Goal: Information Seeking & Learning: Stay updated

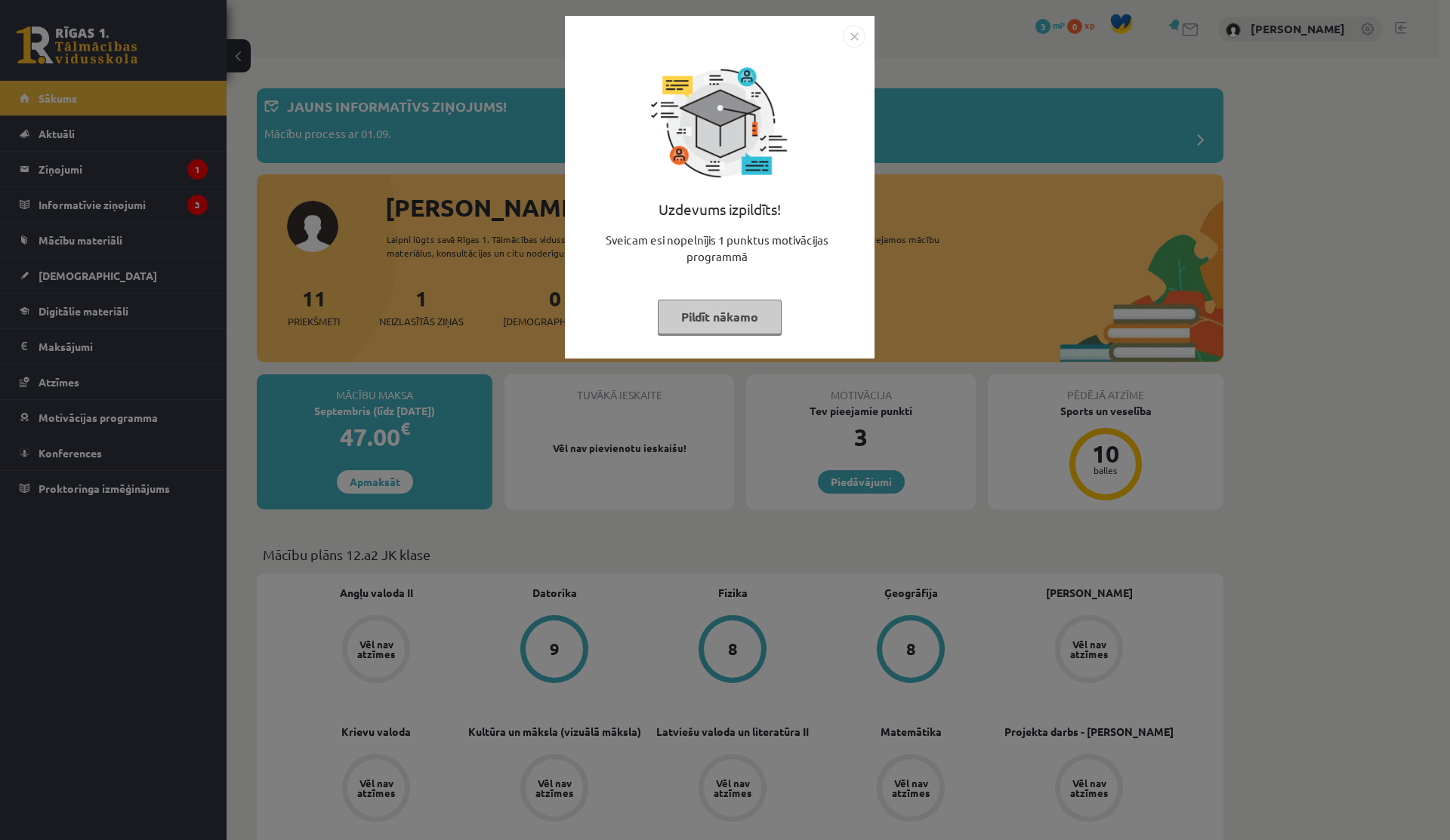
click at [863, 32] on img "Close" at bounding box center [854, 36] width 22 height 22
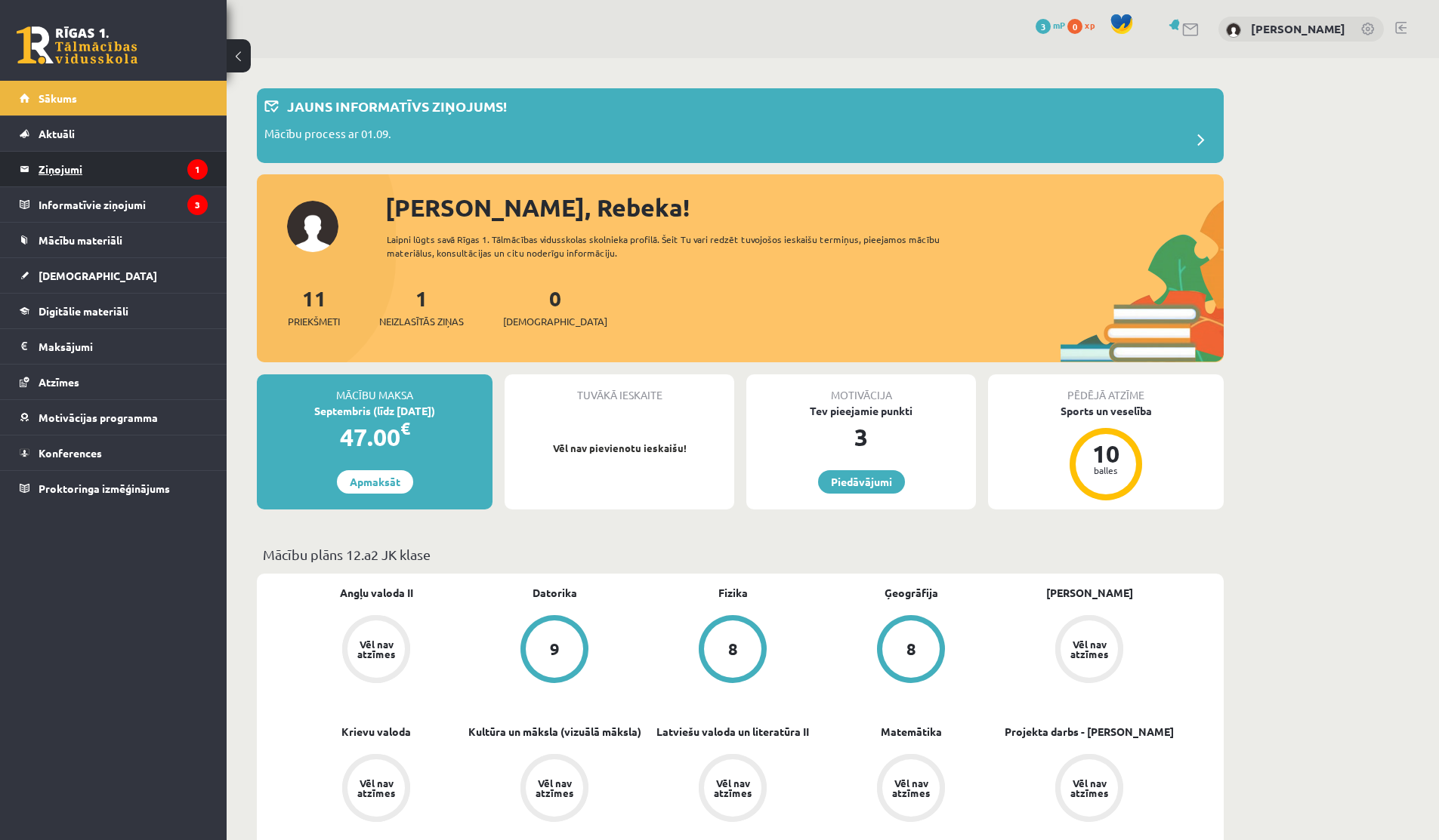
click at [143, 171] on legend "Ziņojumi 1" at bounding box center [123, 169] width 169 height 35
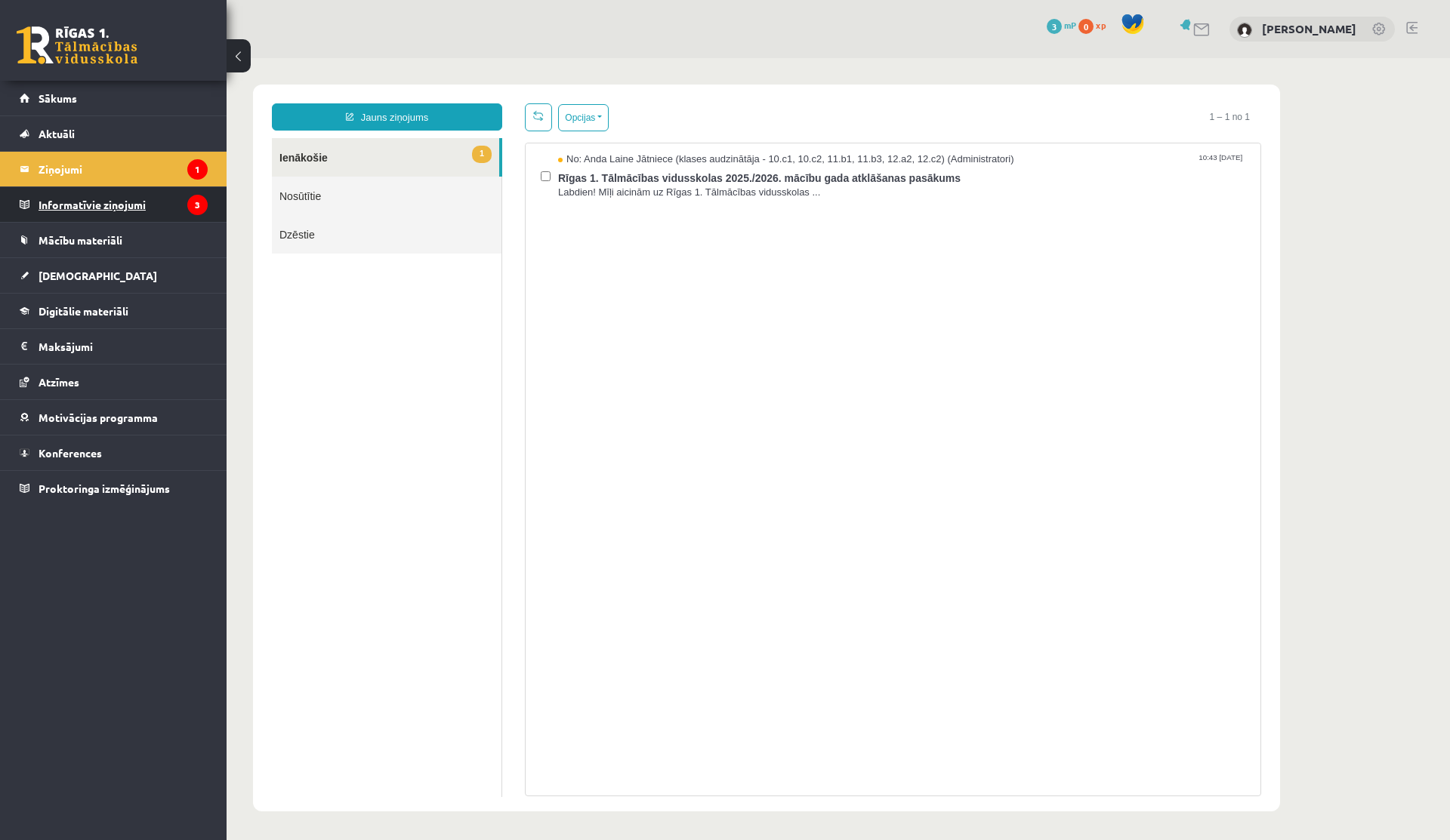
click at [43, 194] on legend "Informatīvie ziņojumi 3" at bounding box center [123, 205] width 169 height 35
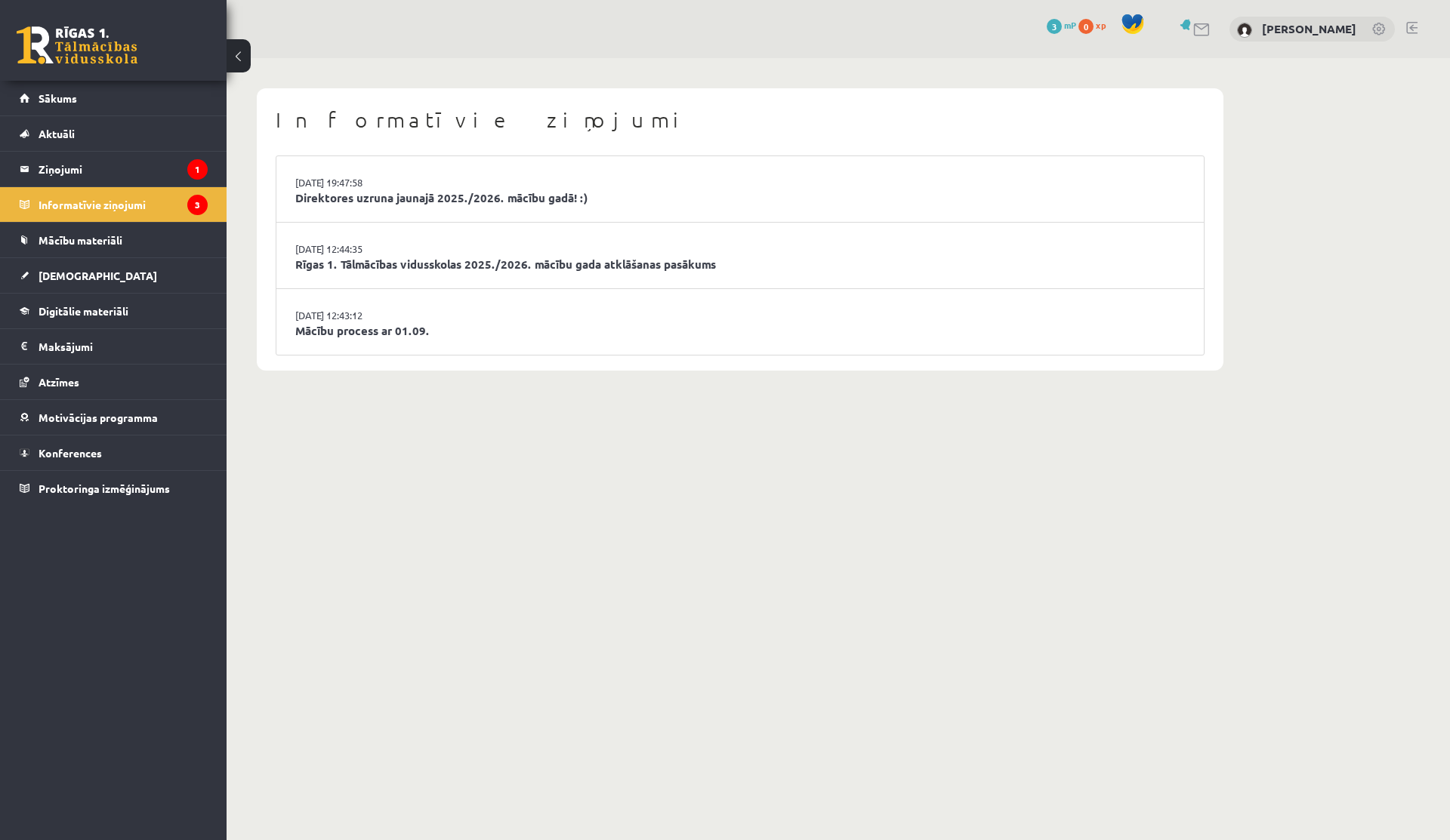
click at [330, 339] on li "29.08.2025 12:43:12 Mācību process ar 01.09." at bounding box center [740, 322] width 927 height 66
click at [343, 326] on link "Mācību process ar 01.09." at bounding box center [740, 332] width 889 height 17
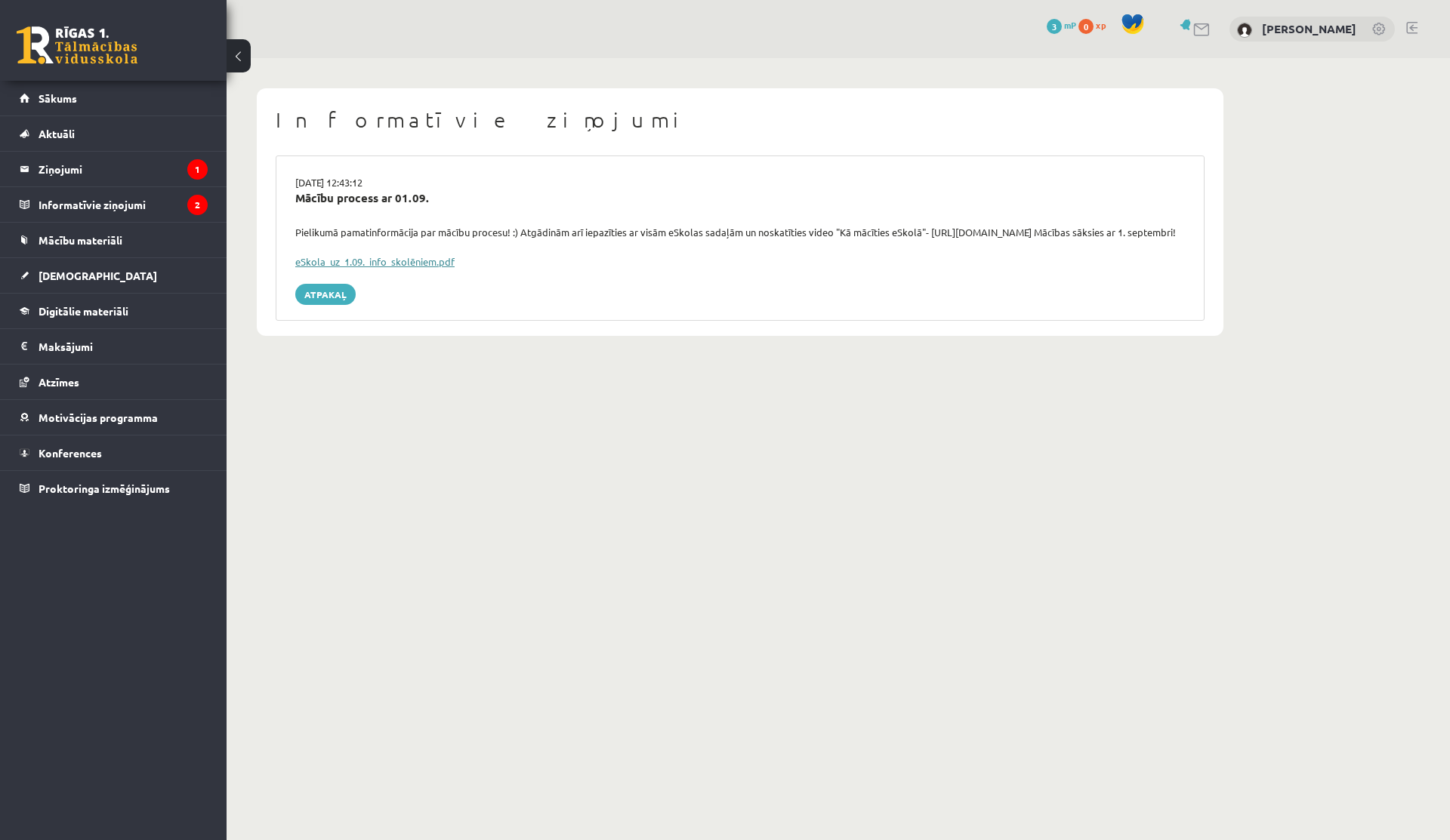
click at [308, 268] on link "eSkola_uz_1.09._info_skolēniem.pdf" at bounding box center [374, 261] width 160 height 13
click at [102, 200] on legend "Informatīvie ziņojumi 2" at bounding box center [123, 205] width 169 height 35
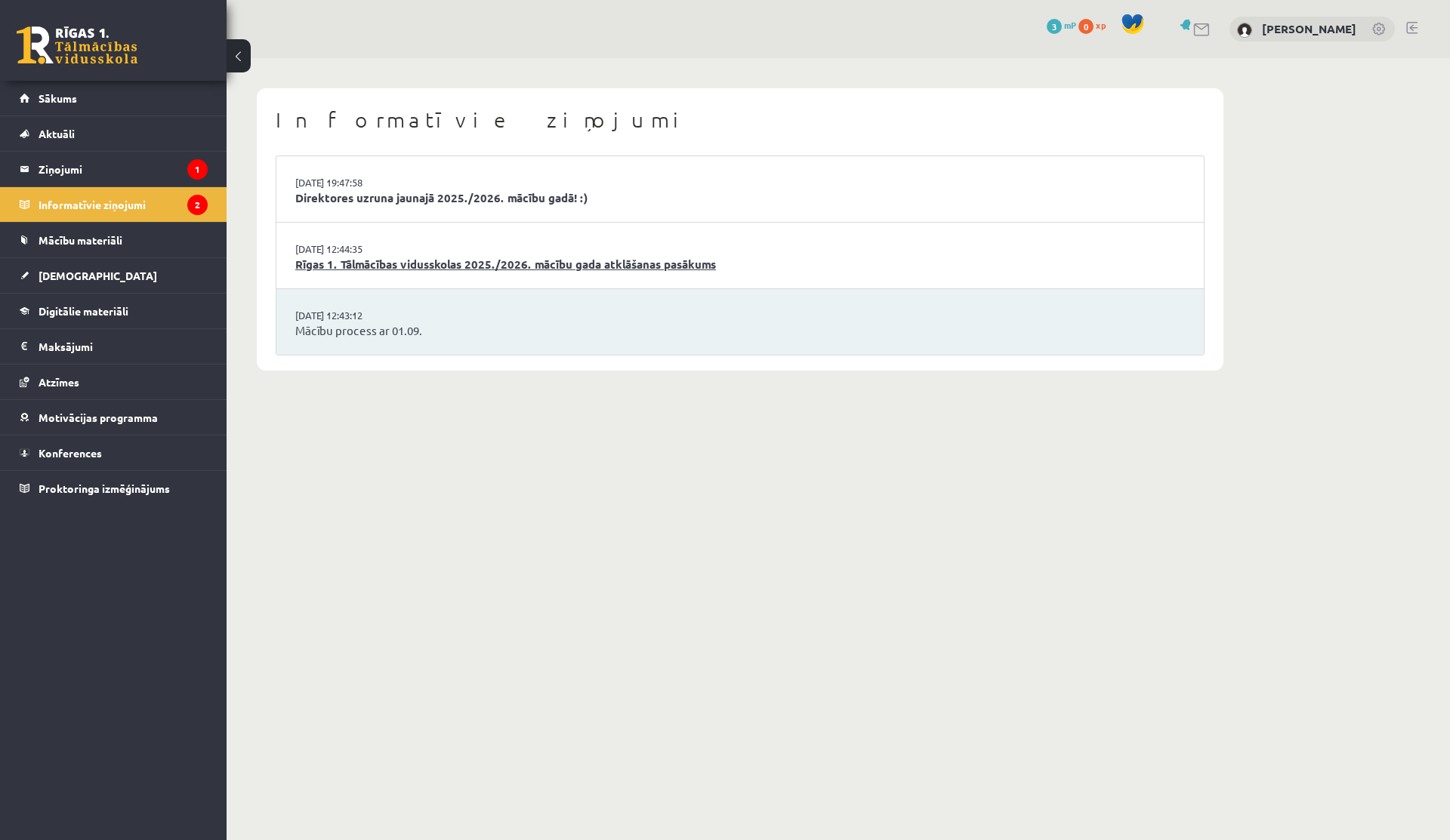
click at [407, 259] on link "Rīgas 1. Tālmācības vidusskolas 2025./2026. mācību gada atklāšanas pasākums" at bounding box center [740, 265] width 889 height 17
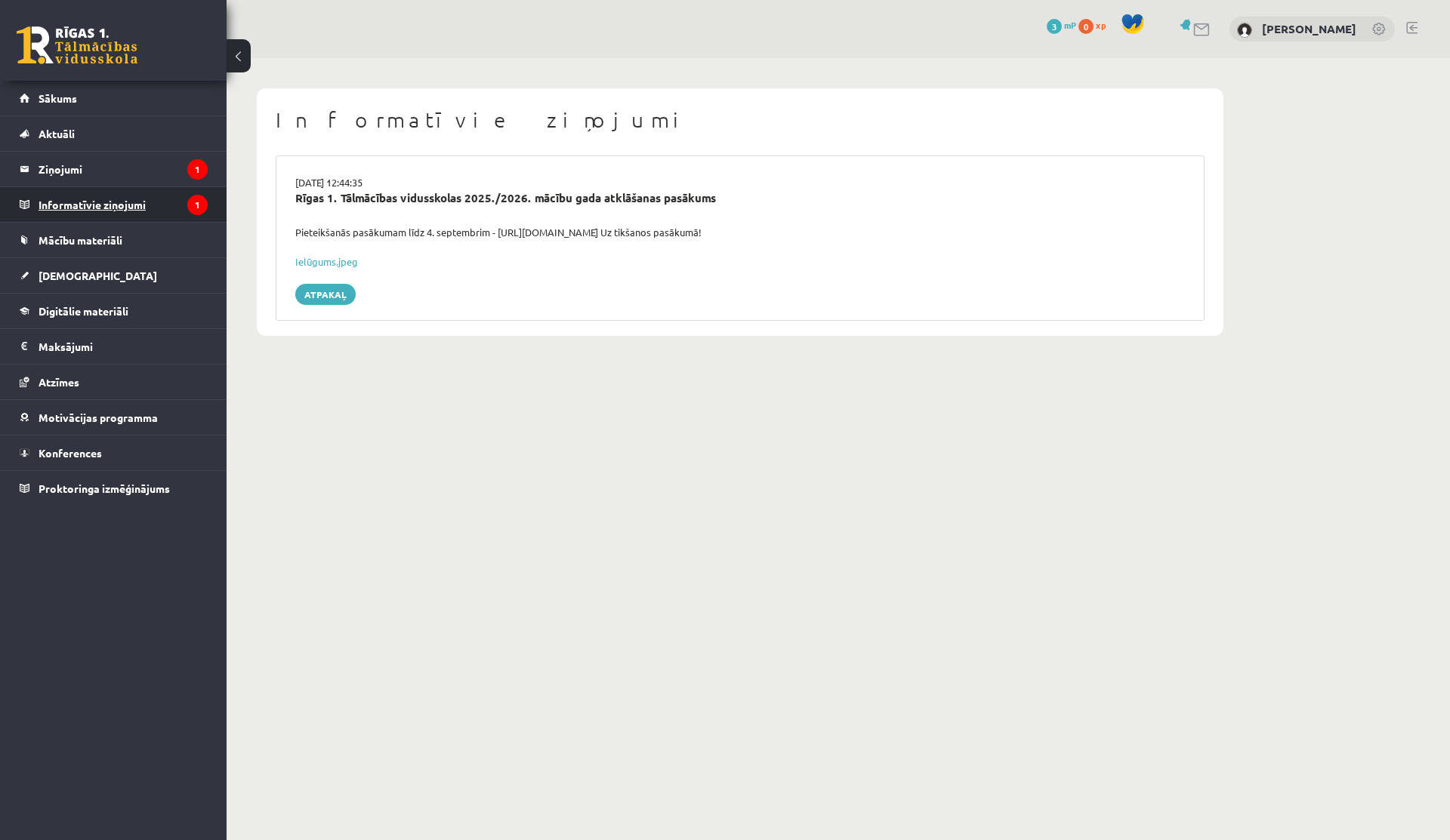
click at [114, 199] on legend "Informatīvie ziņojumi 1" at bounding box center [123, 205] width 169 height 35
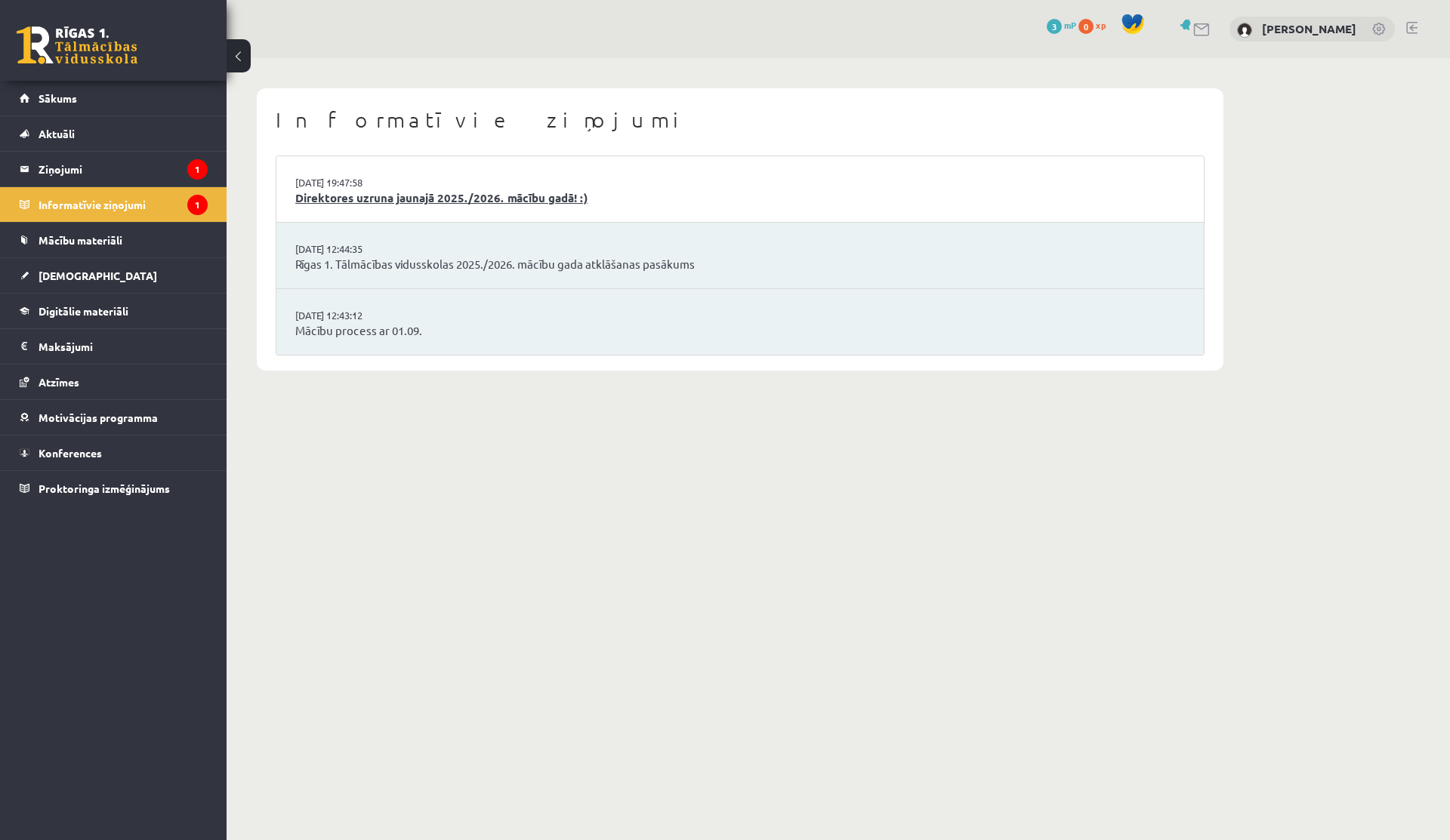
click at [378, 195] on link "Direktores uzruna jaunajā 2025./2026. mācību gadā! :)" at bounding box center [740, 198] width 889 height 17
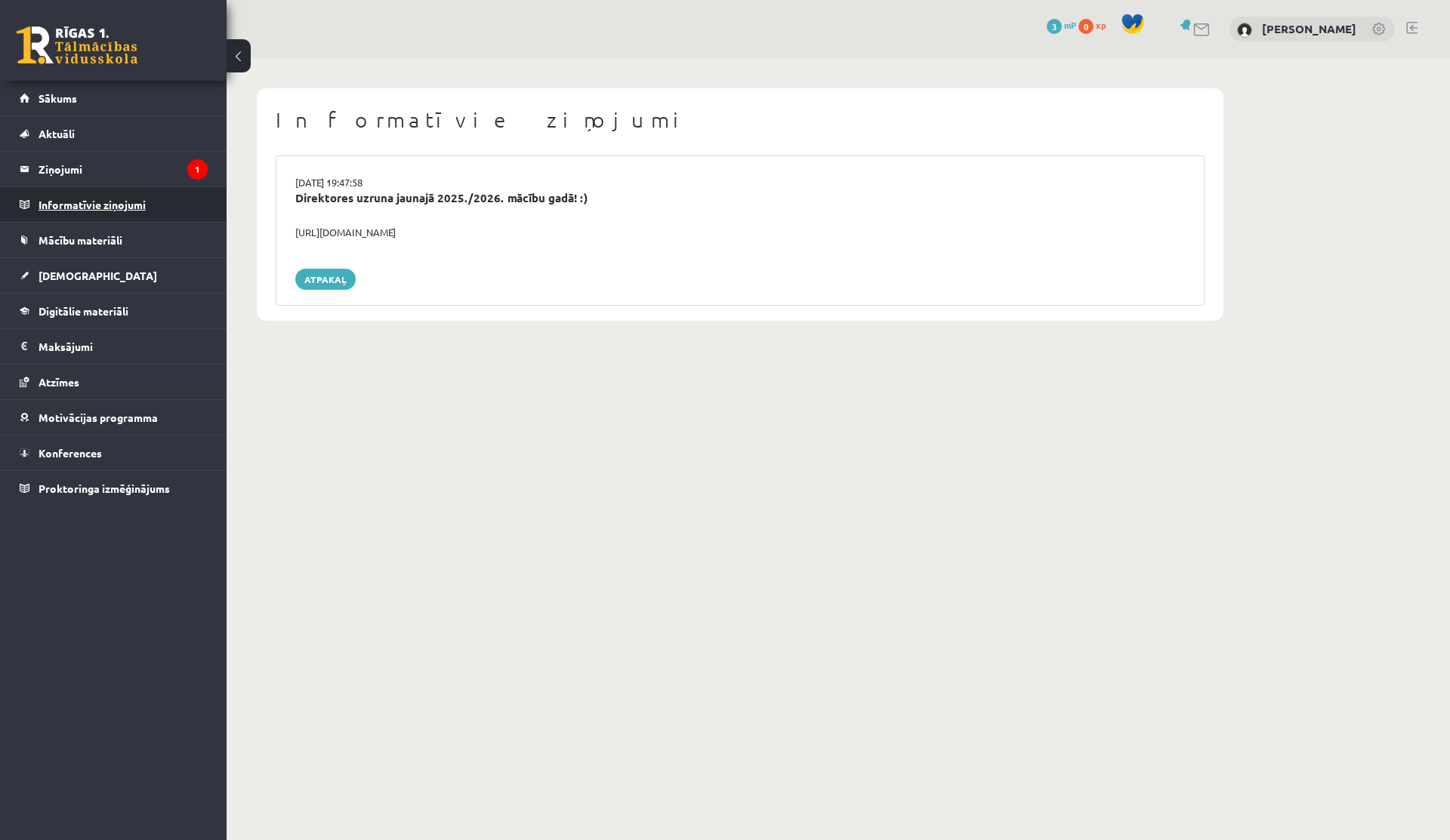
click at [85, 211] on legend "Informatīvie ziņojumi 0" at bounding box center [123, 205] width 169 height 35
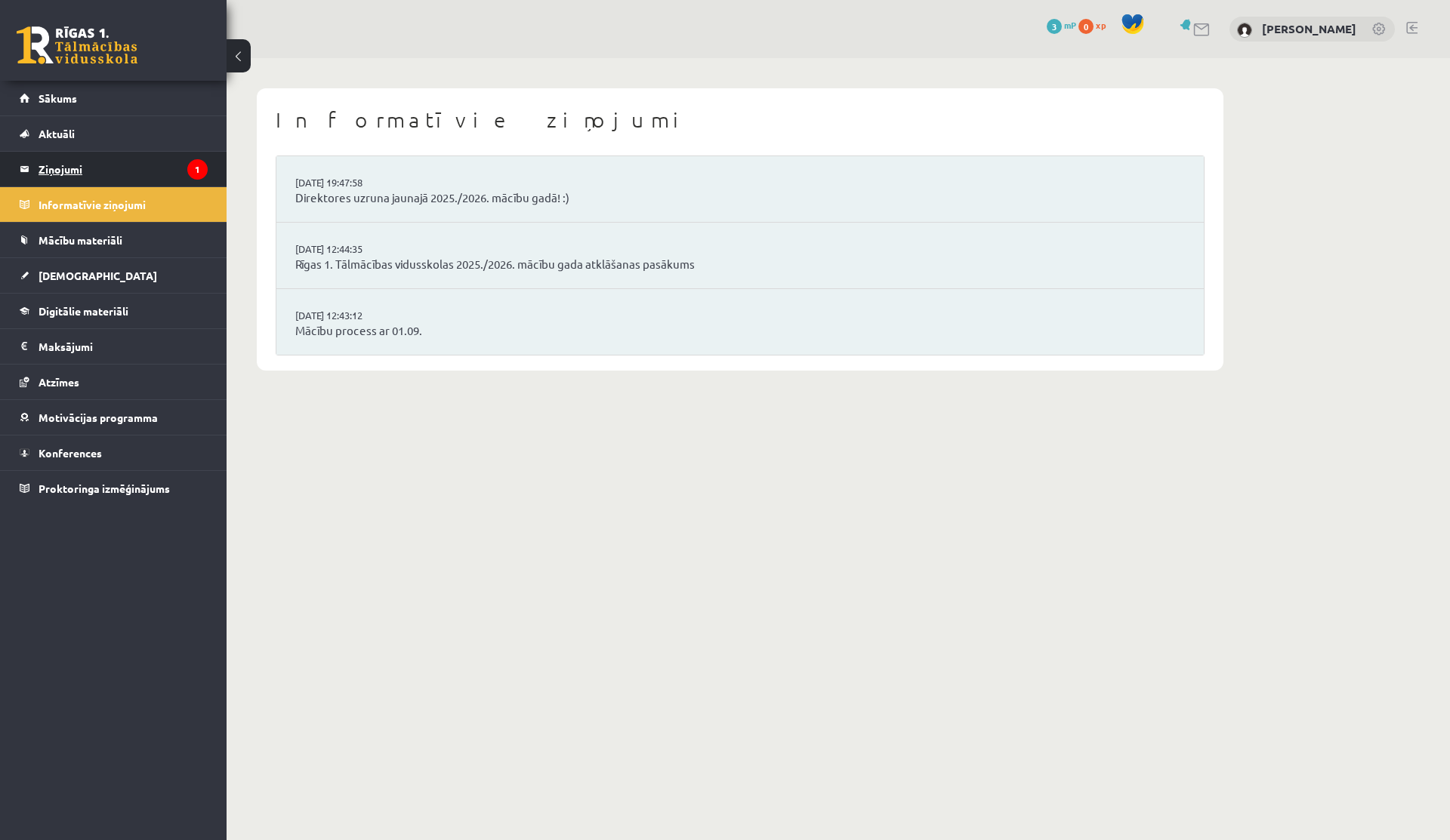
click at [117, 174] on legend "Ziņojumi 1" at bounding box center [123, 169] width 169 height 35
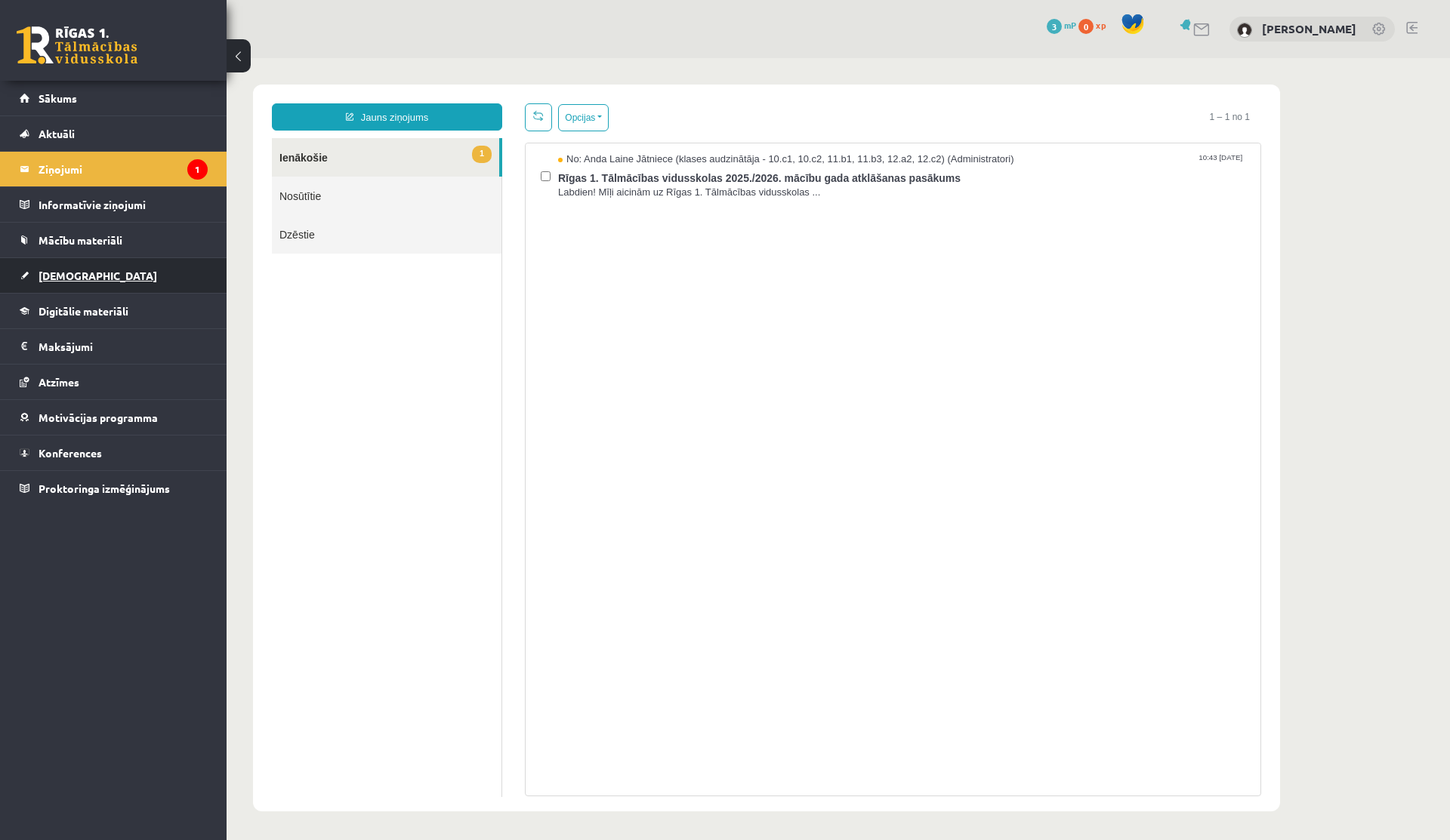
click at [34, 276] on link "[DEMOGRAPHIC_DATA]" at bounding box center [113, 275] width 188 height 35
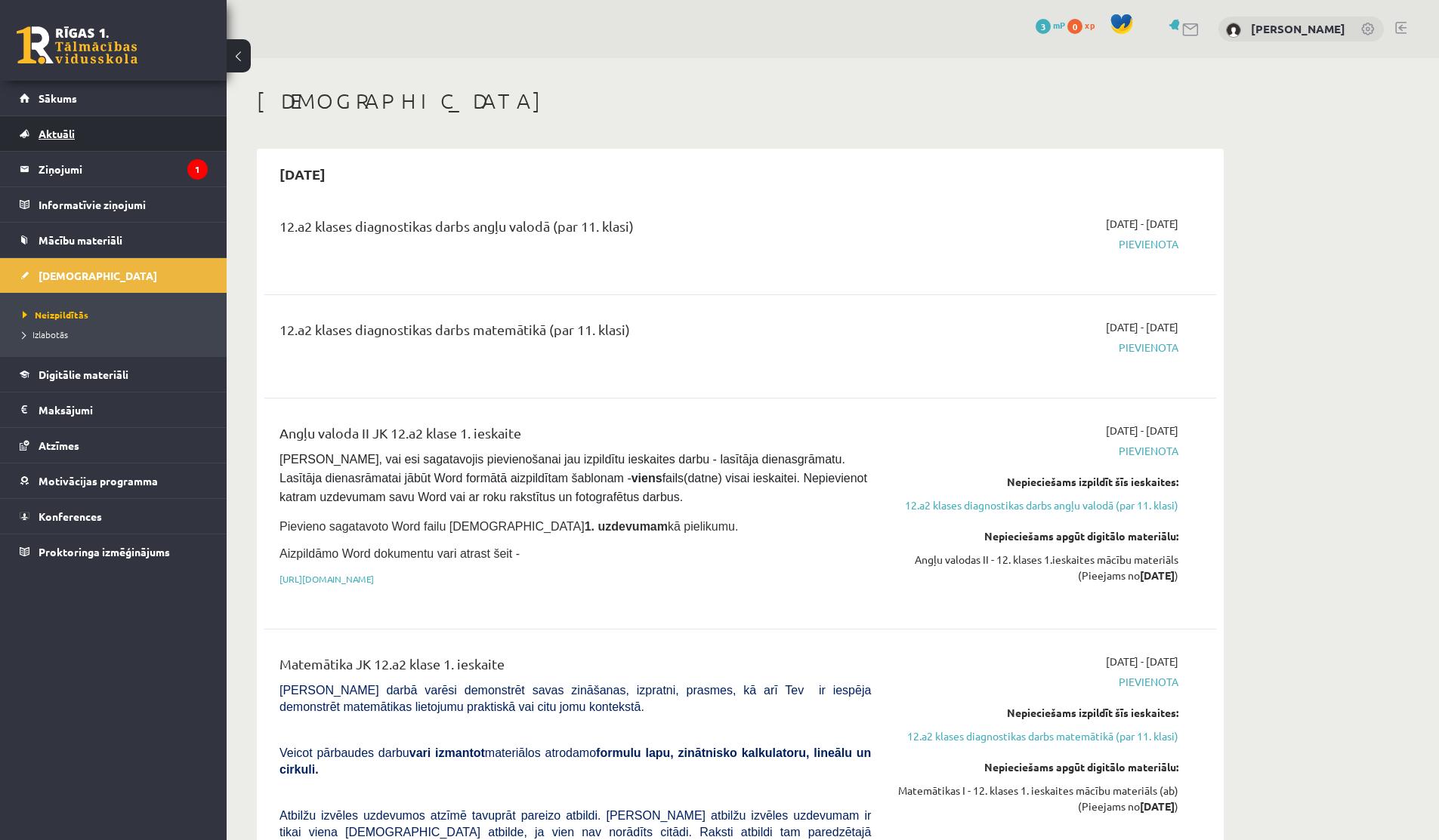
click at [95, 130] on link "Aktuāli" at bounding box center [113, 133] width 189 height 35
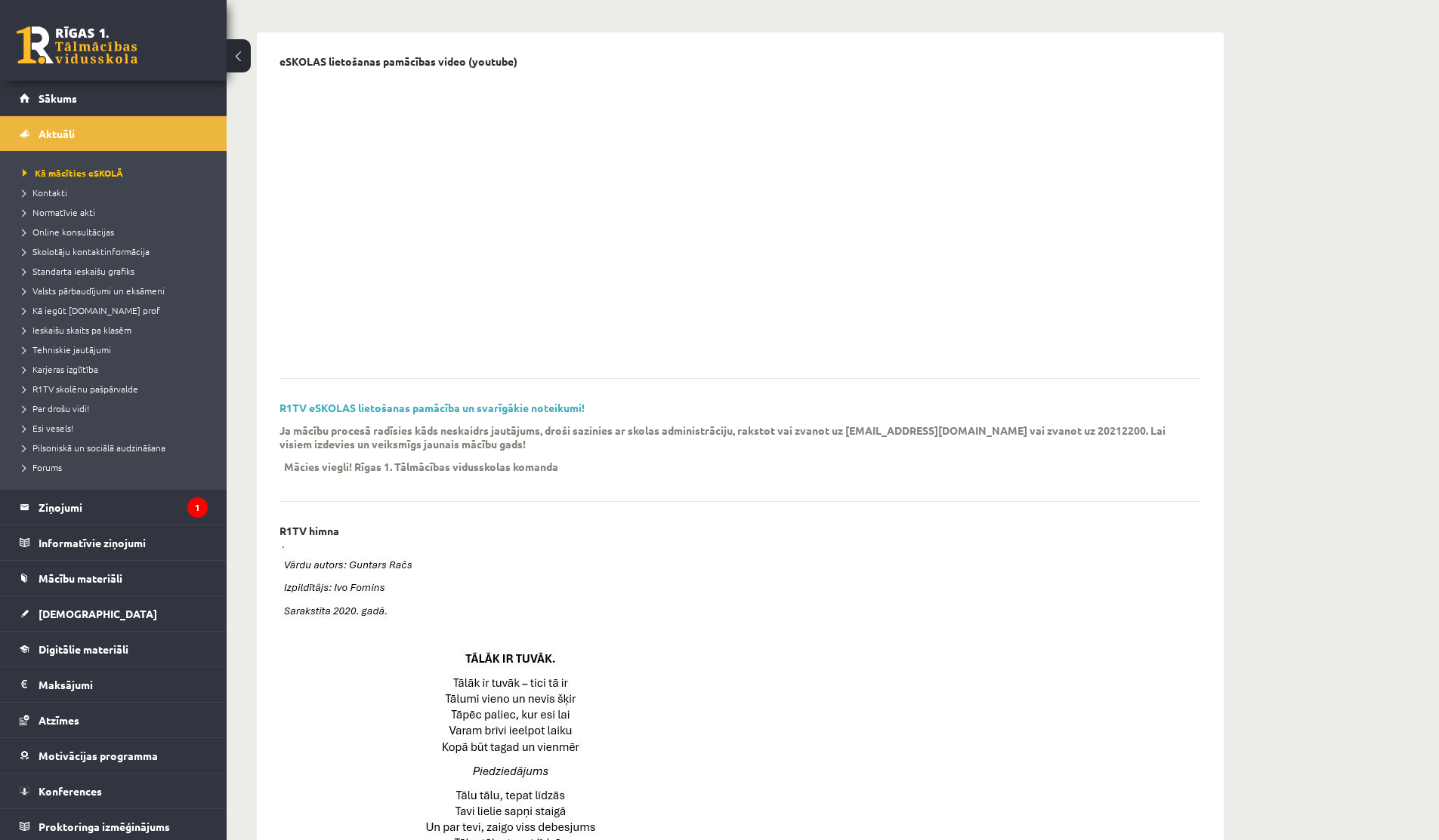
scroll to position [304, 0]
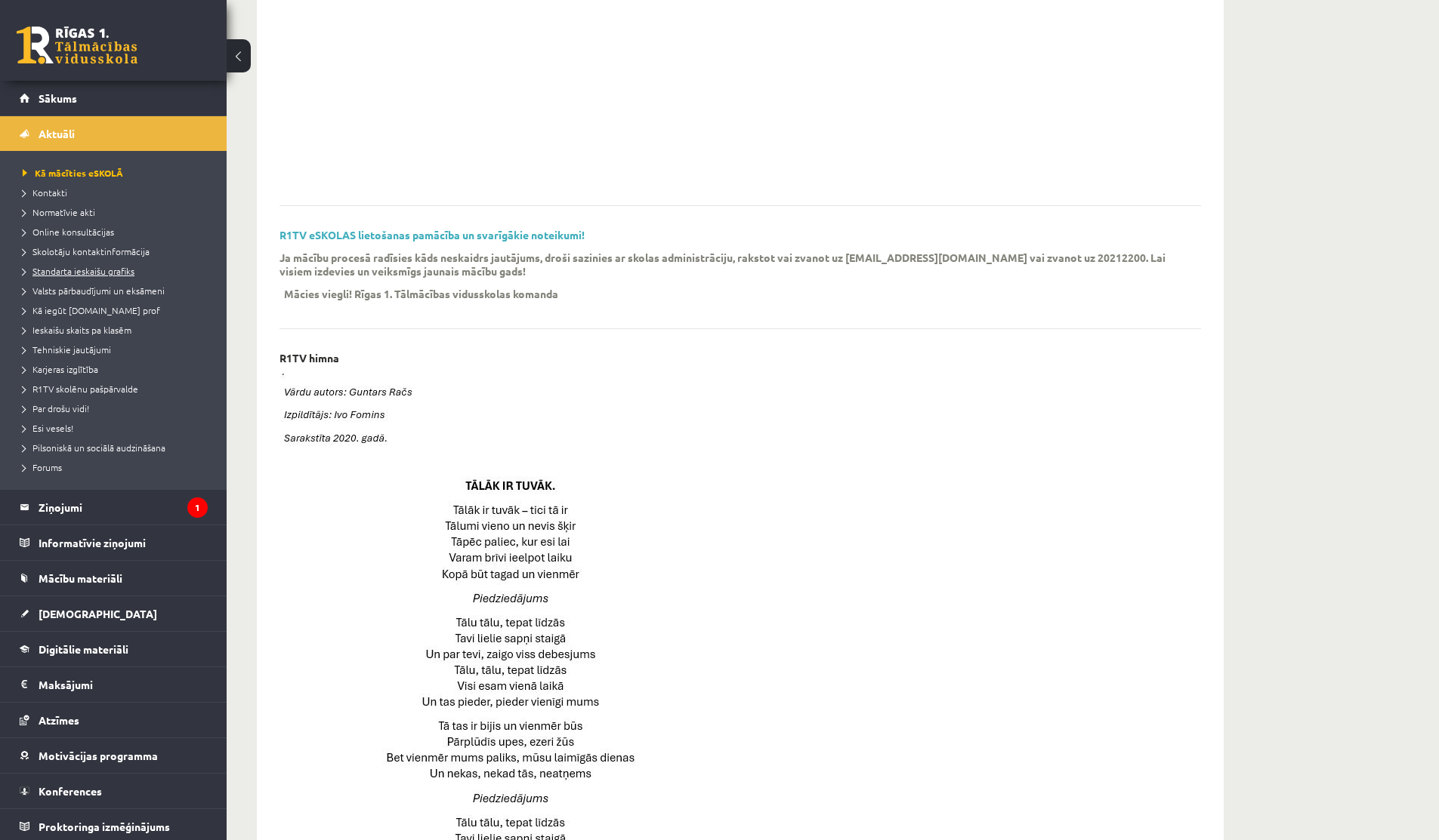
click at [81, 266] on span "Standarta ieskaišu grafiks" at bounding box center [78, 271] width 112 height 12
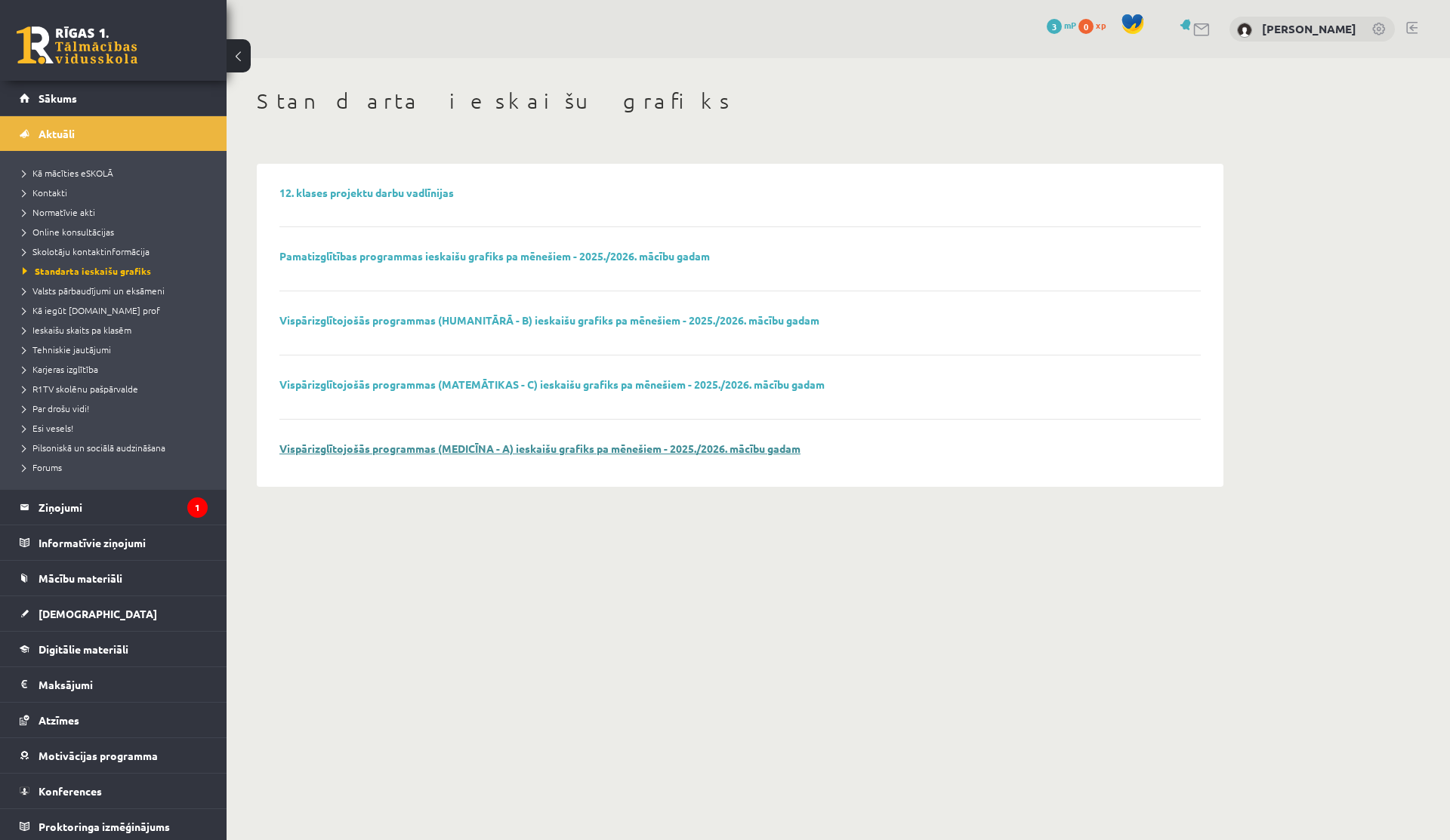
click at [420, 450] on link "Vispārizglītojošās programmas (MEDICĪNA - A) ieskaišu grafiks pa mēnešiem - 202…" at bounding box center [539, 449] width 521 height 14
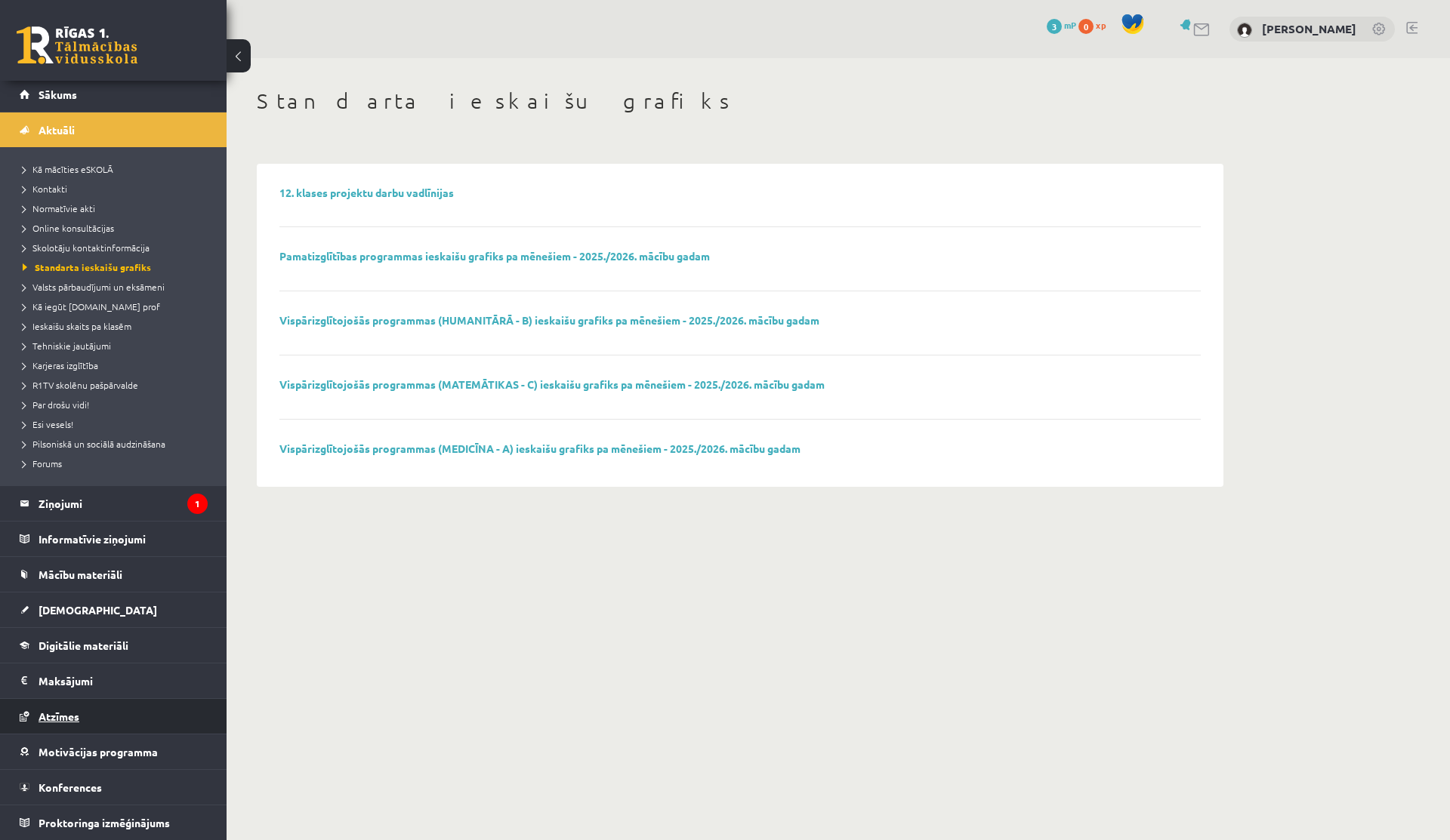
click at [65, 720] on span "Atzīmes" at bounding box center [59, 716] width 41 height 14
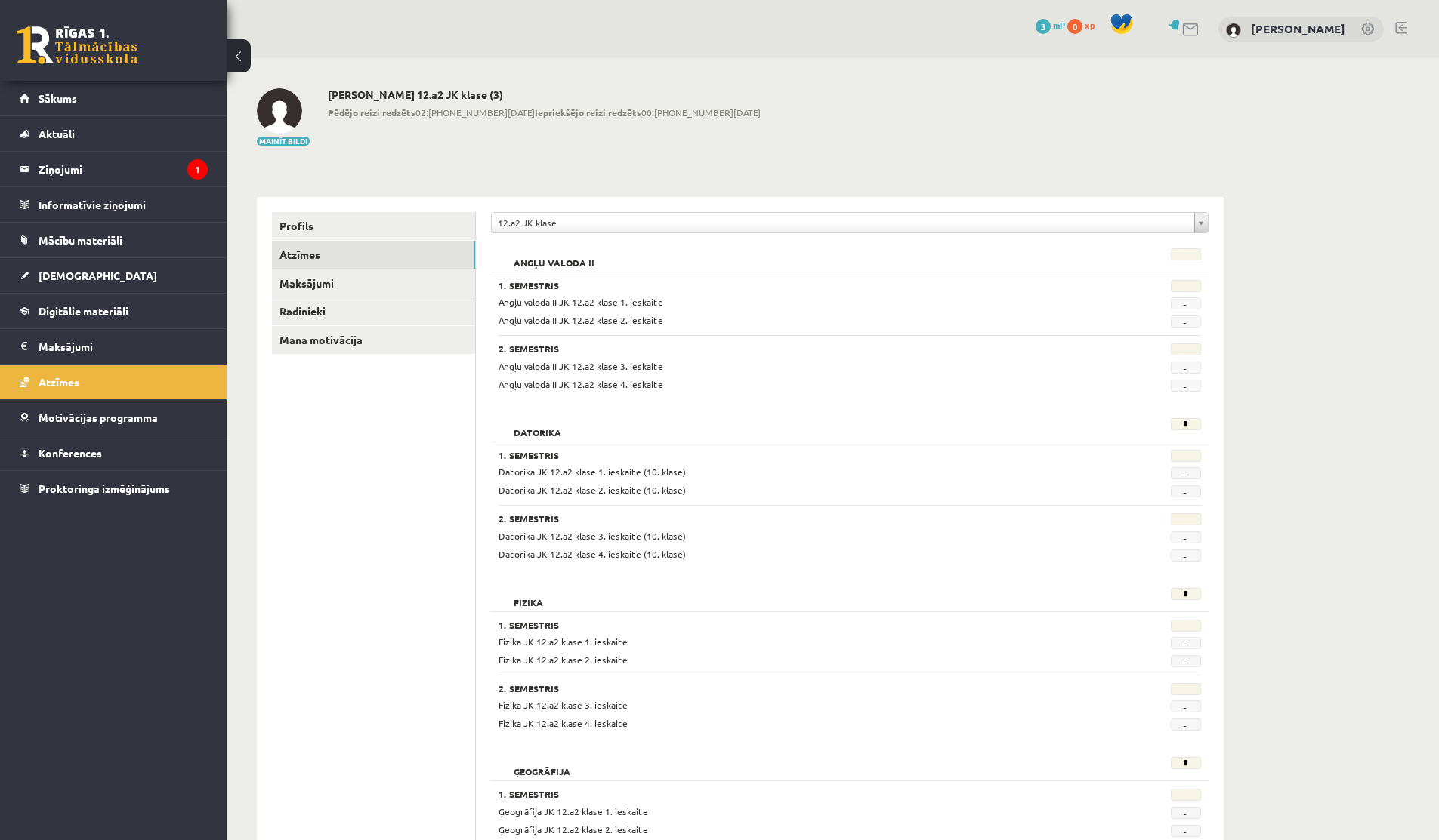
click at [249, 52] on button at bounding box center [238, 56] width 24 height 33
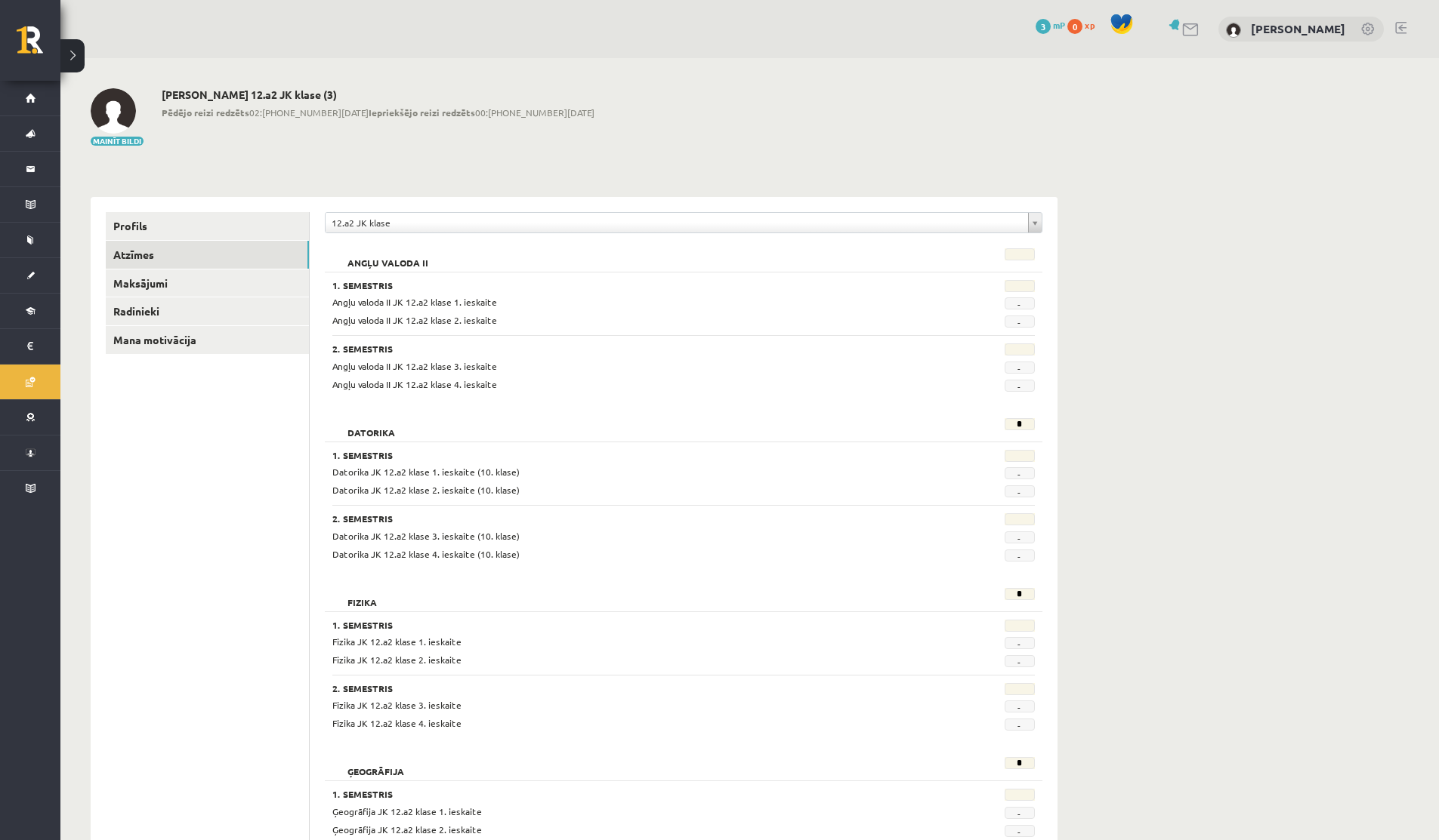
click at [84, 53] on button at bounding box center [72, 56] width 24 height 33
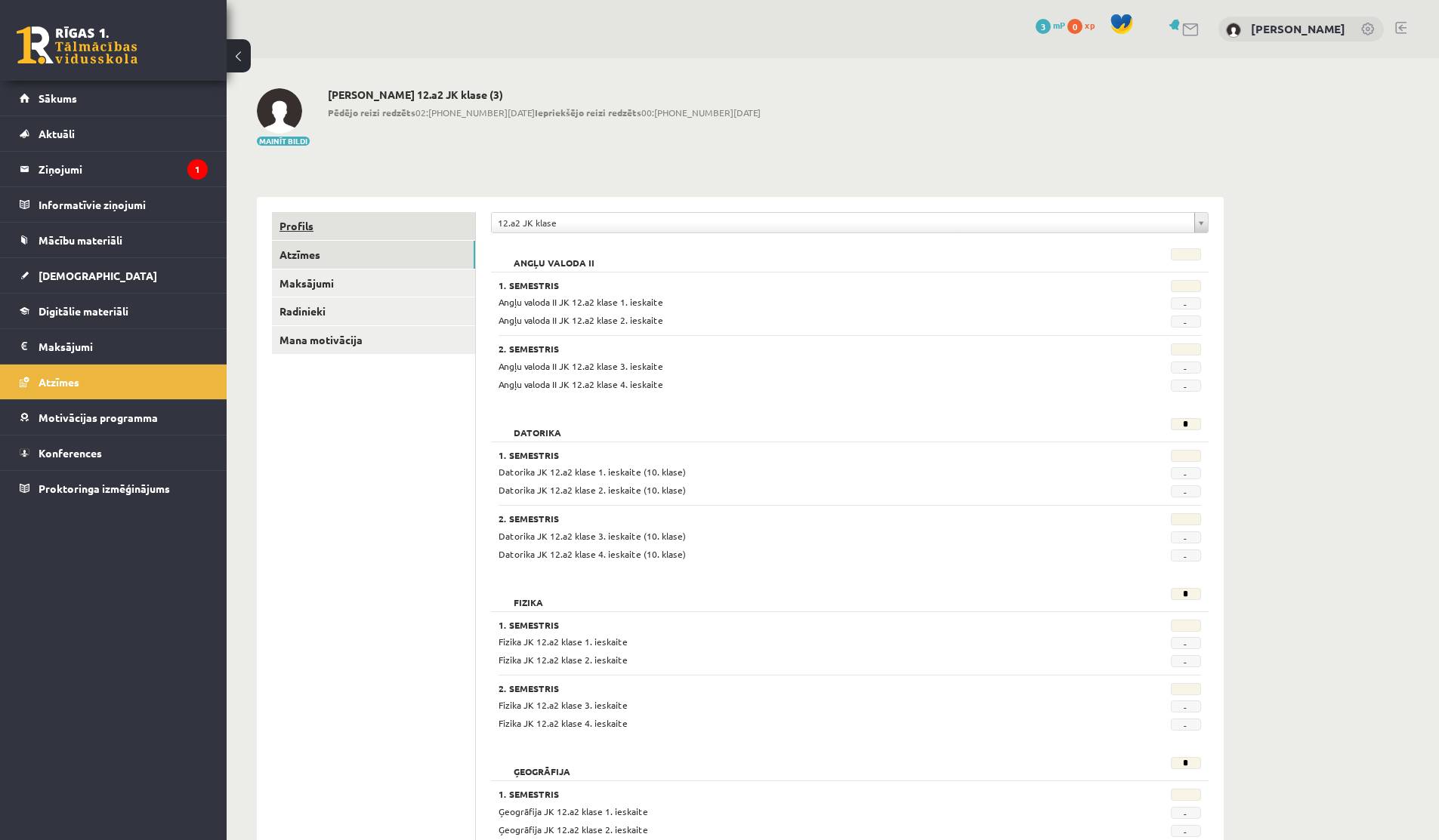
click at [347, 226] on link "Profils" at bounding box center [373, 226] width 203 height 28
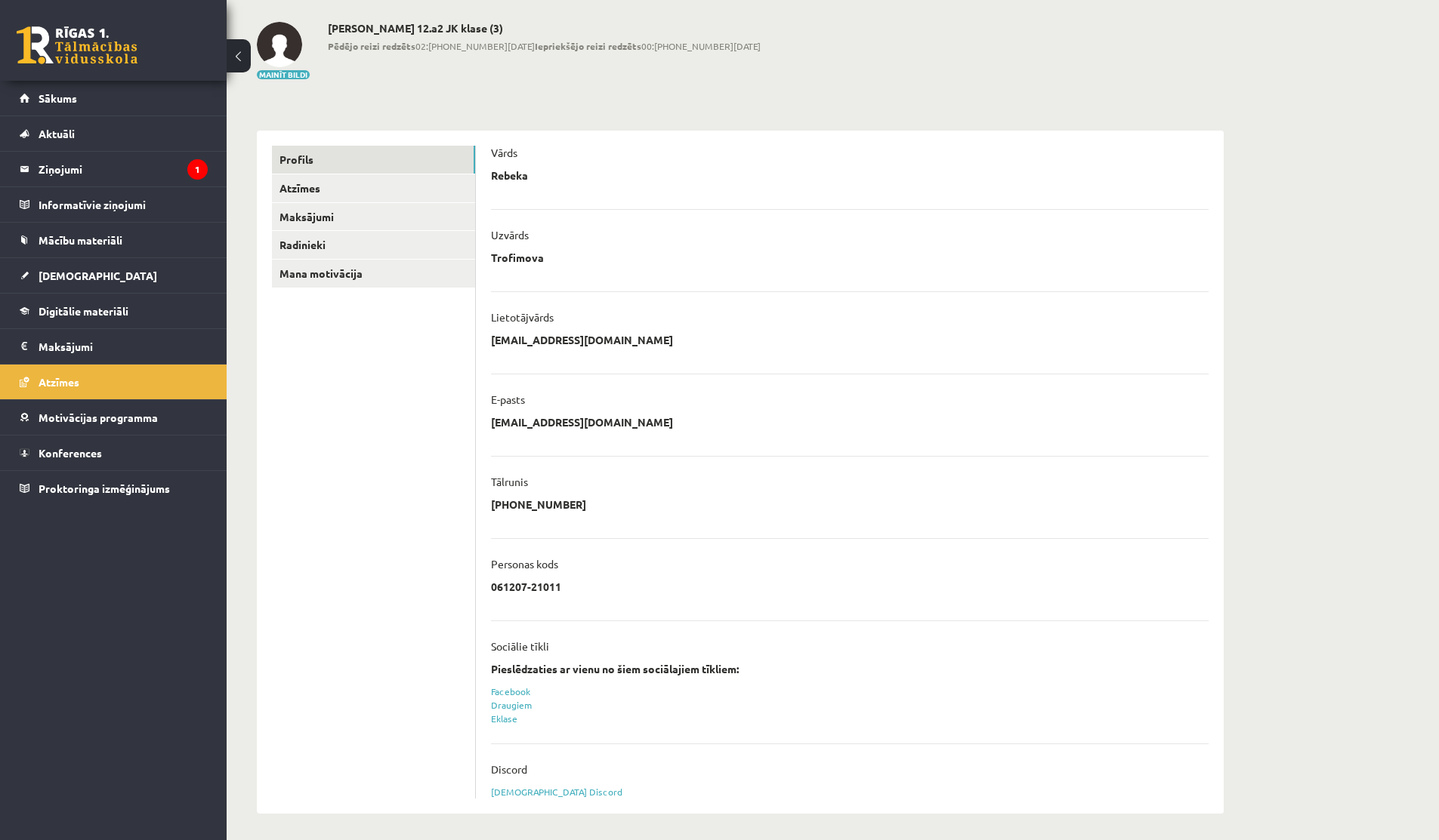
scroll to position [71, 0]
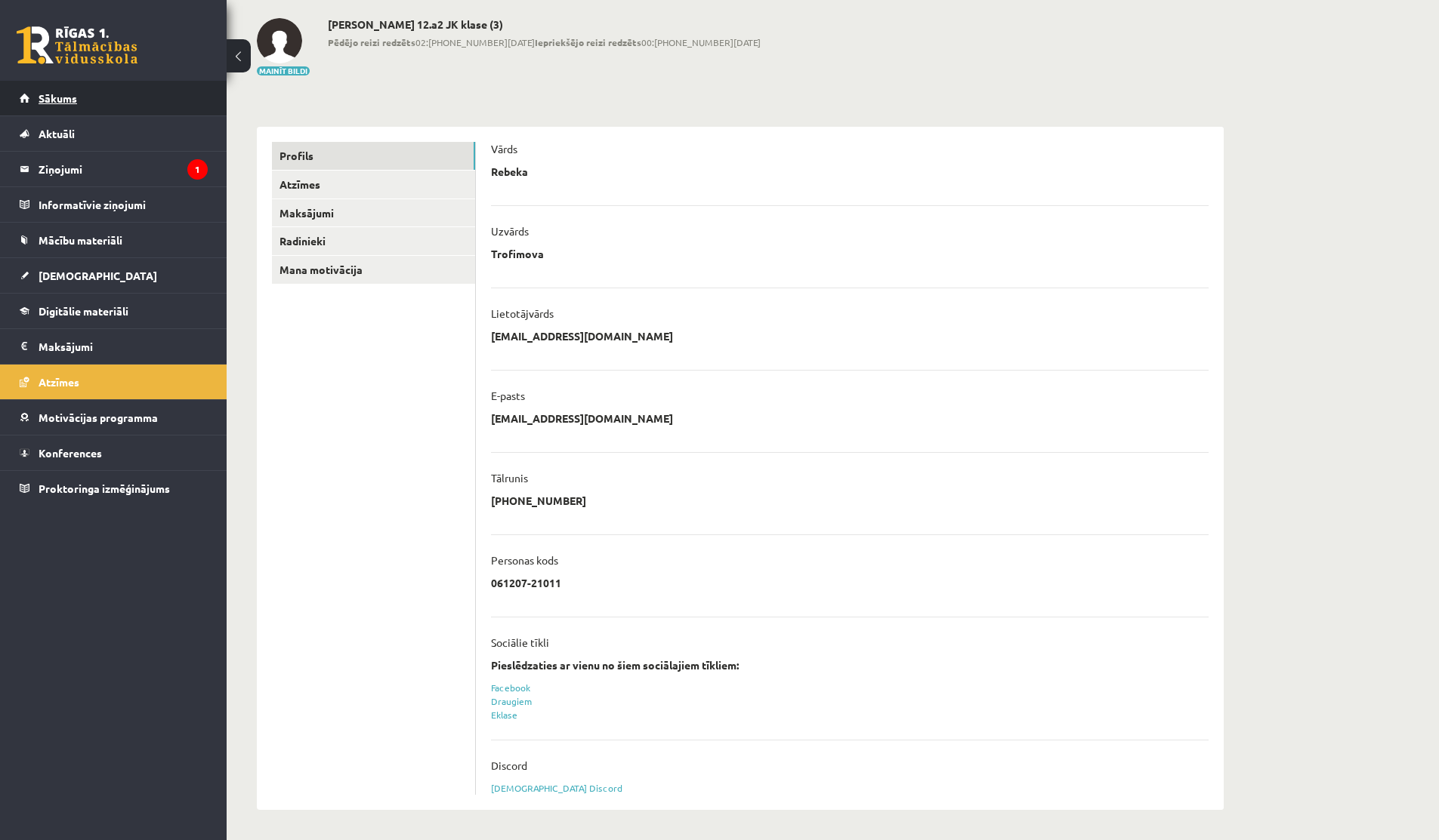
click at [46, 99] on span "Sākums" at bounding box center [58, 99] width 39 height 14
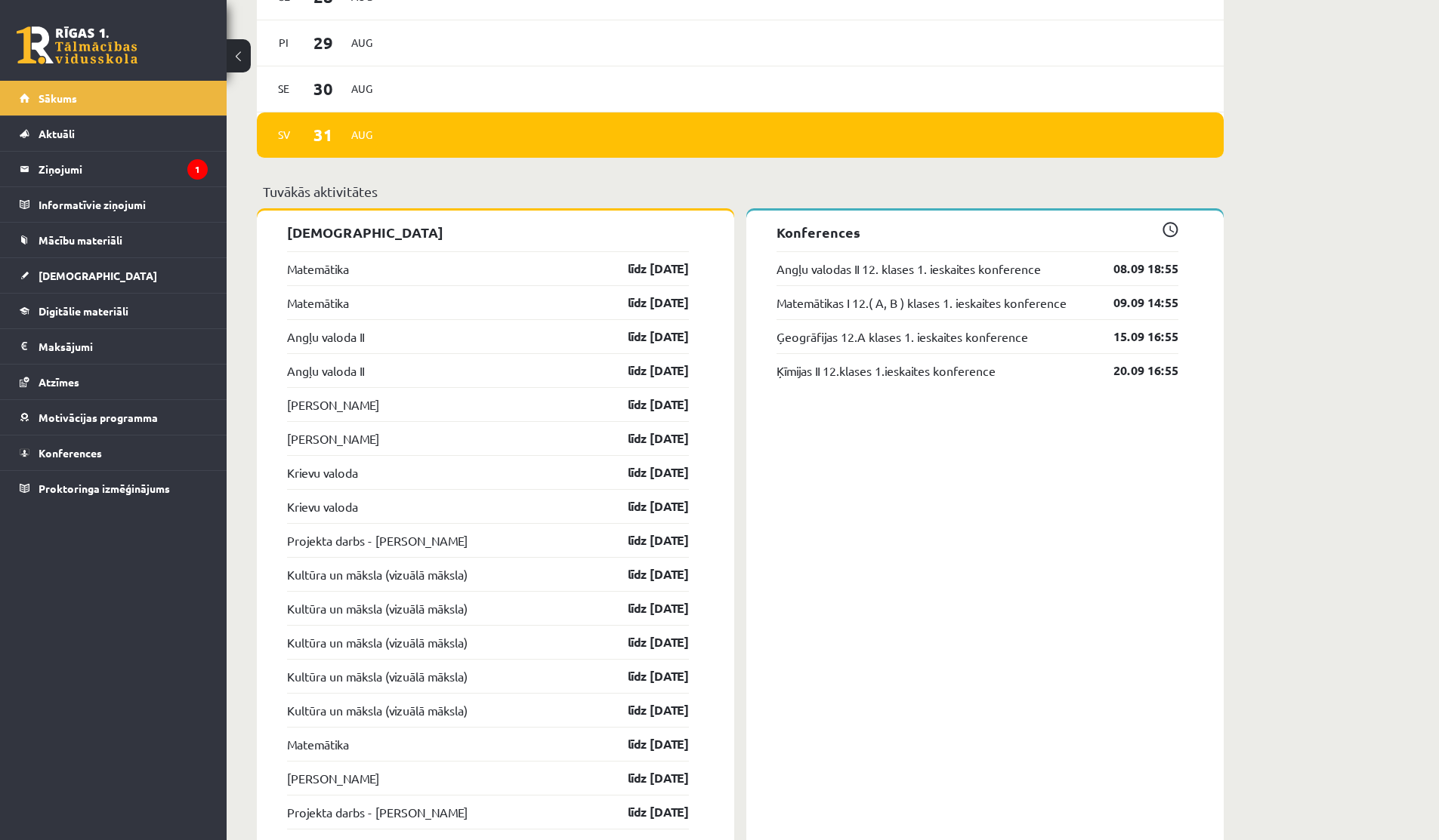
scroll to position [1182, 0]
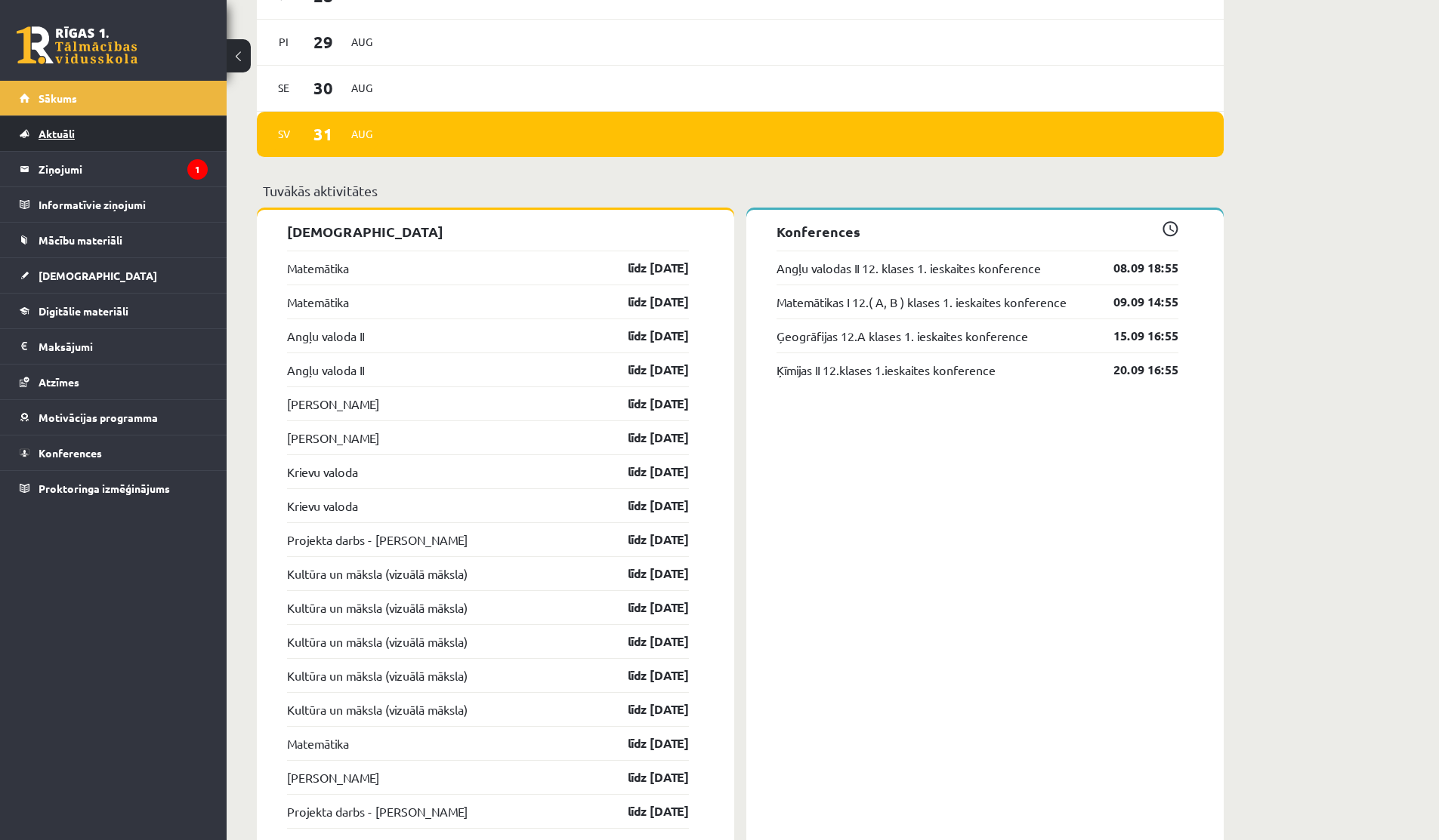
click at [55, 147] on link "Aktuāli" at bounding box center [113, 133] width 189 height 35
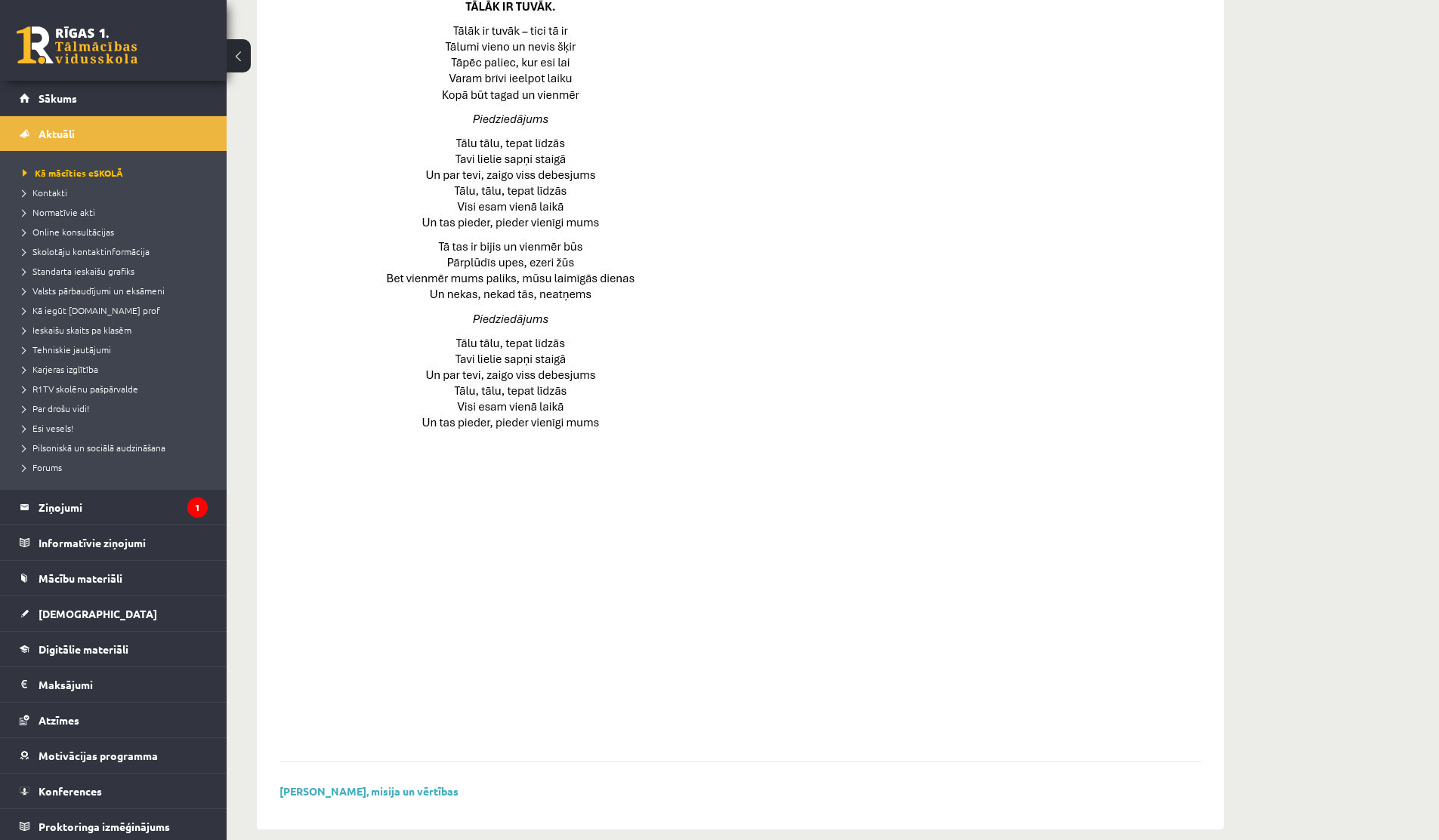
scroll to position [805, 0]
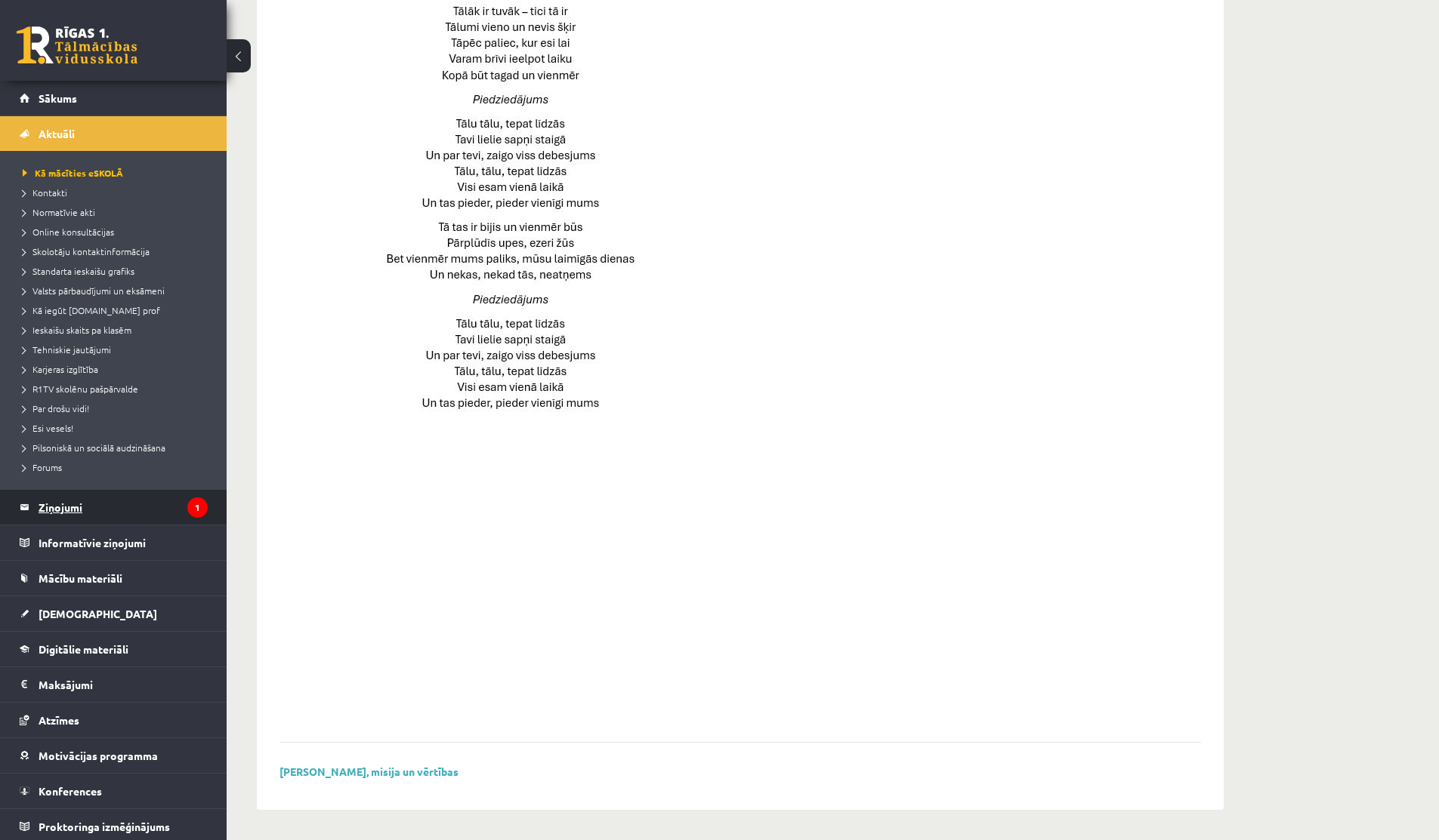
click at [96, 510] on legend "Ziņojumi 1" at bounding box center [123, 507] width 169 height 35
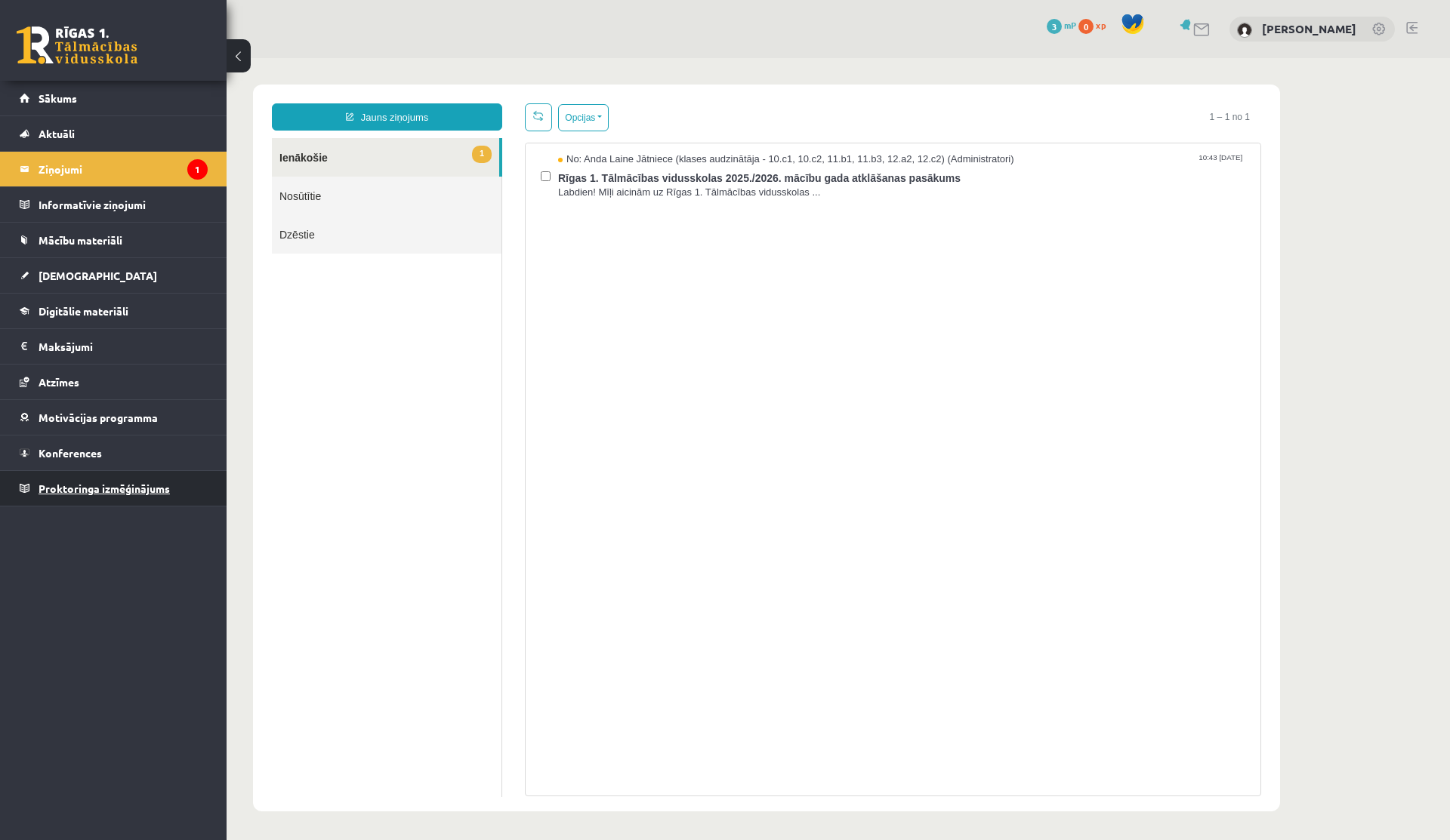
click at [135, 490] on span "Proktoringa izmēģinājums" at bounding box center [104, 488] width 131 height 14
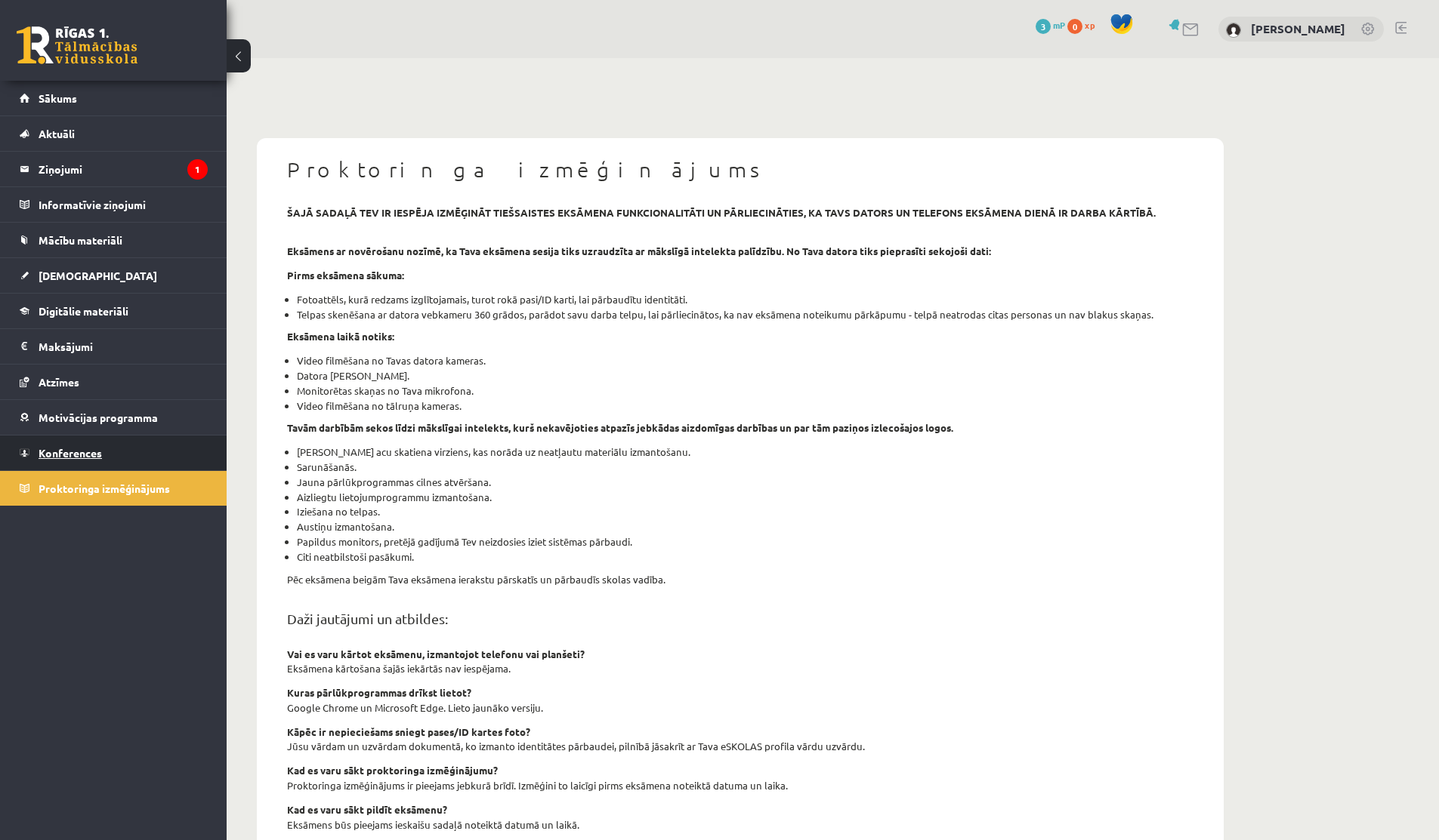
click at [73, 441] on link "Konferences" at bounding box center [113, 453] width 189 height 35
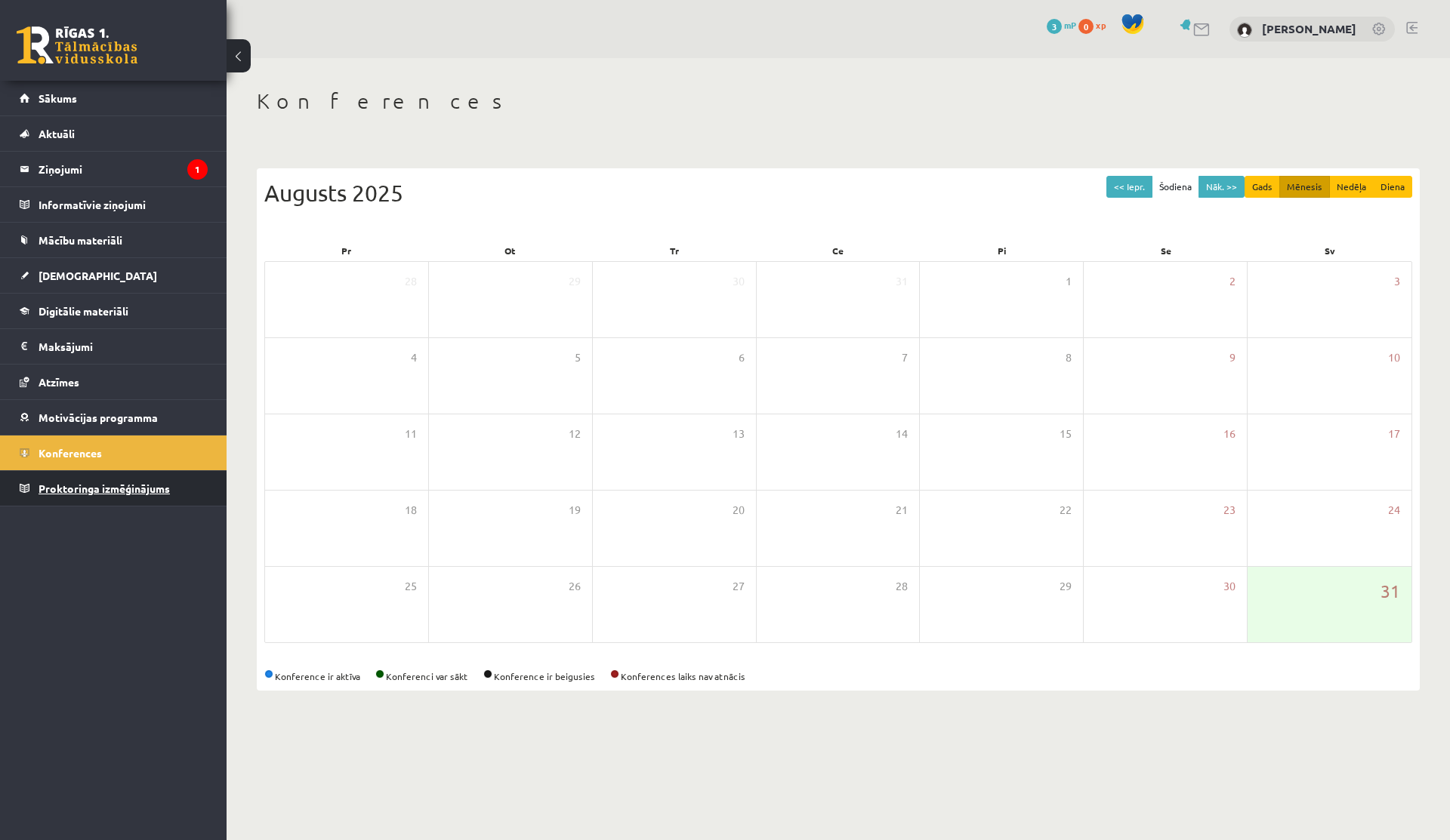
click at [76, 481] on span "Proktoringa izmēģinājums" at bounding box center [104, 488] width 131 height 14
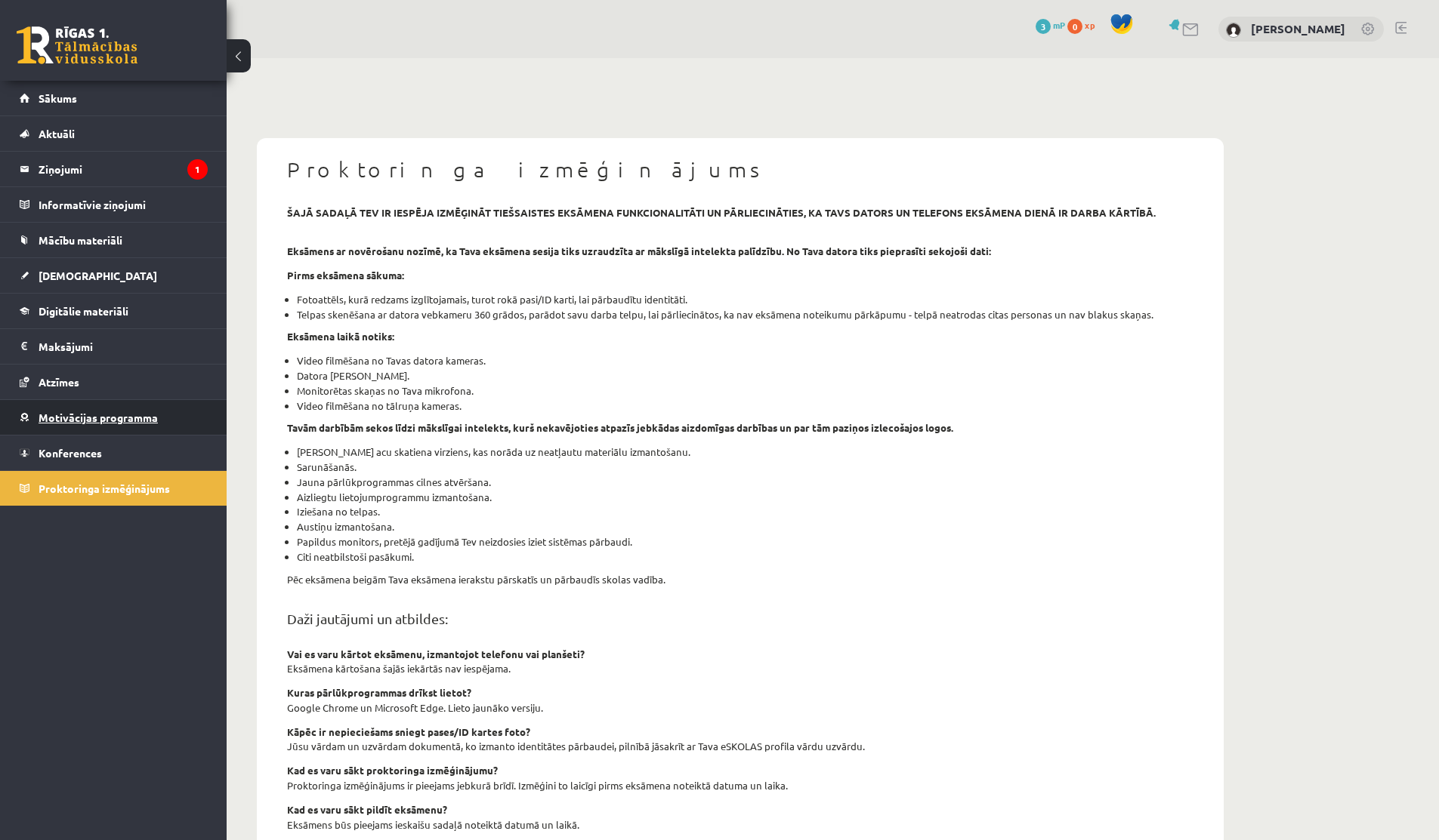
click at [80, 418] on span "Motivācijas programma" at bounding box center [98, 418] width 119 height 14
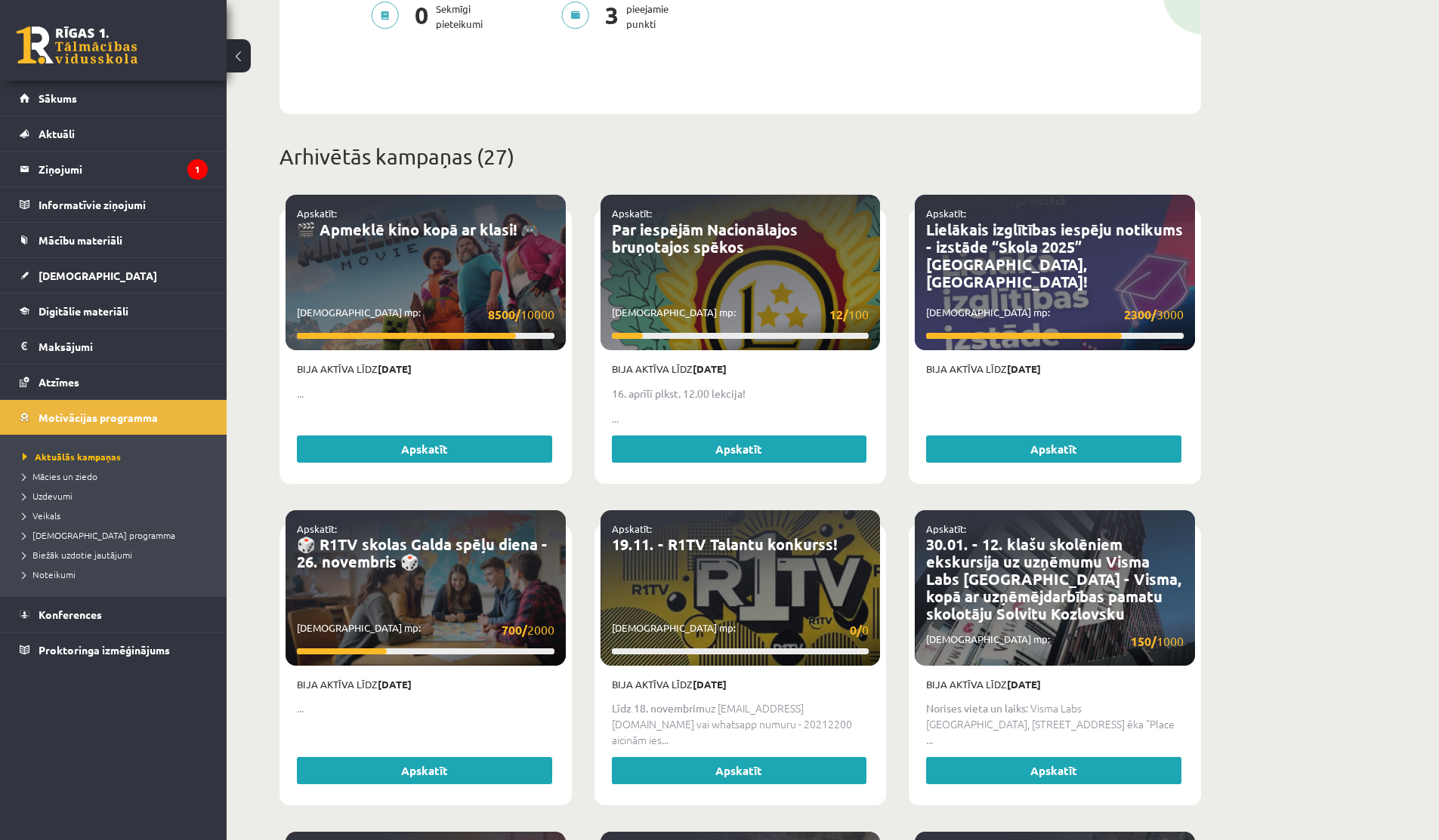
scroll to position [483, 0]
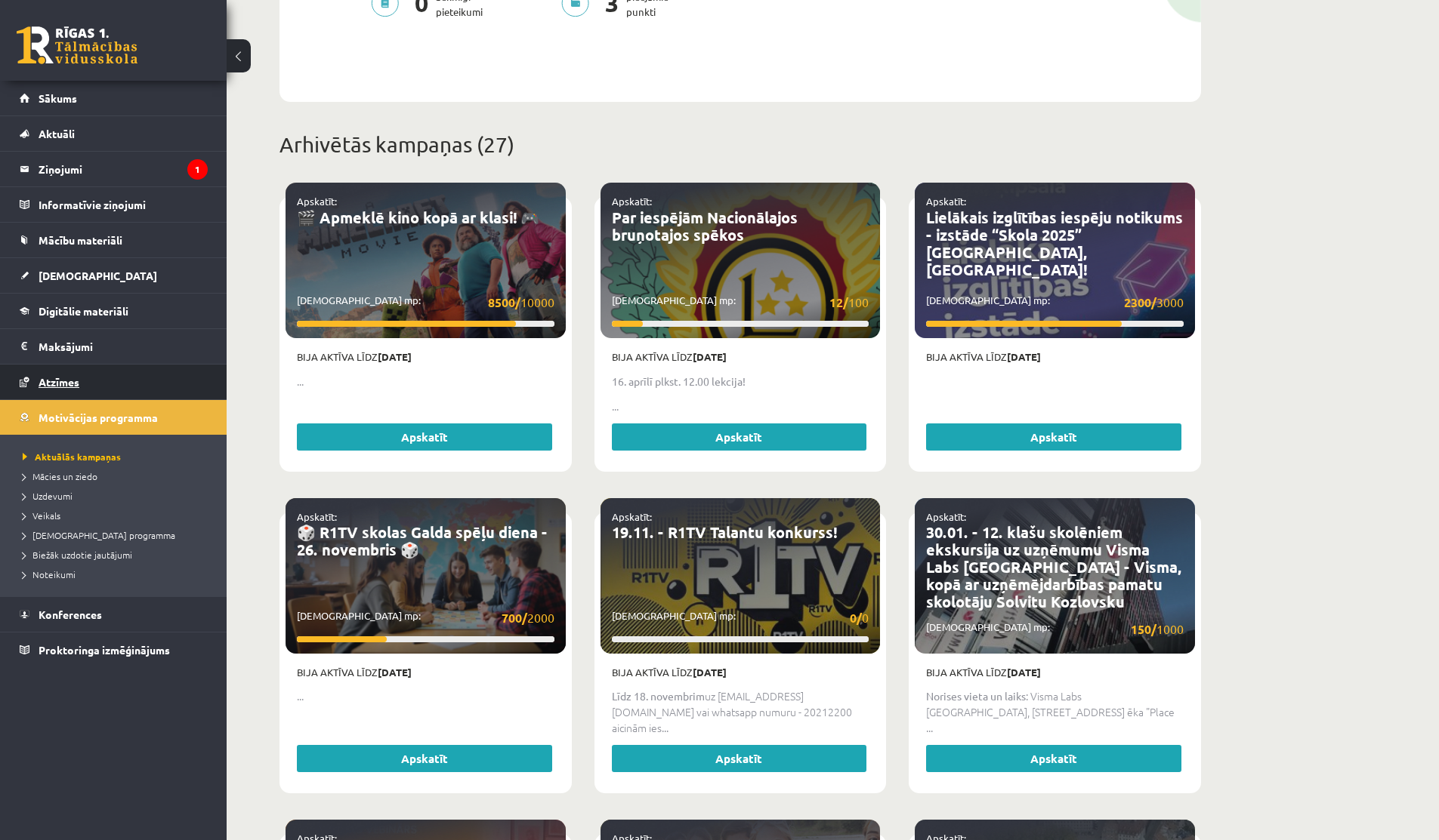
click at [73, 388] on span "Atzīmes" at bounding box center [59, 382] width 41 height 14
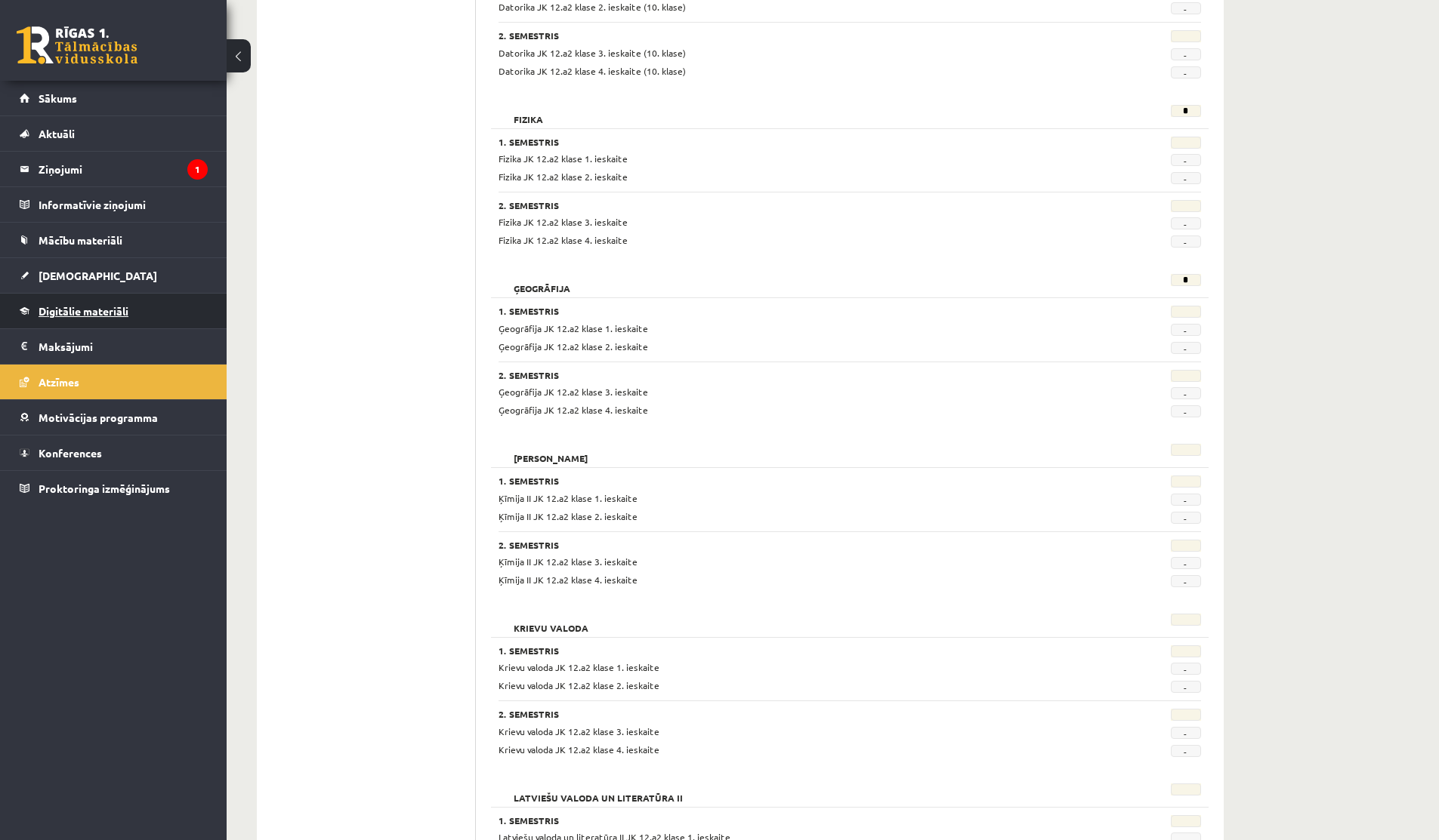
click at [57, 302] on link "Digitālie materiāli" at bounding box center [113, 311] width 189 height 35
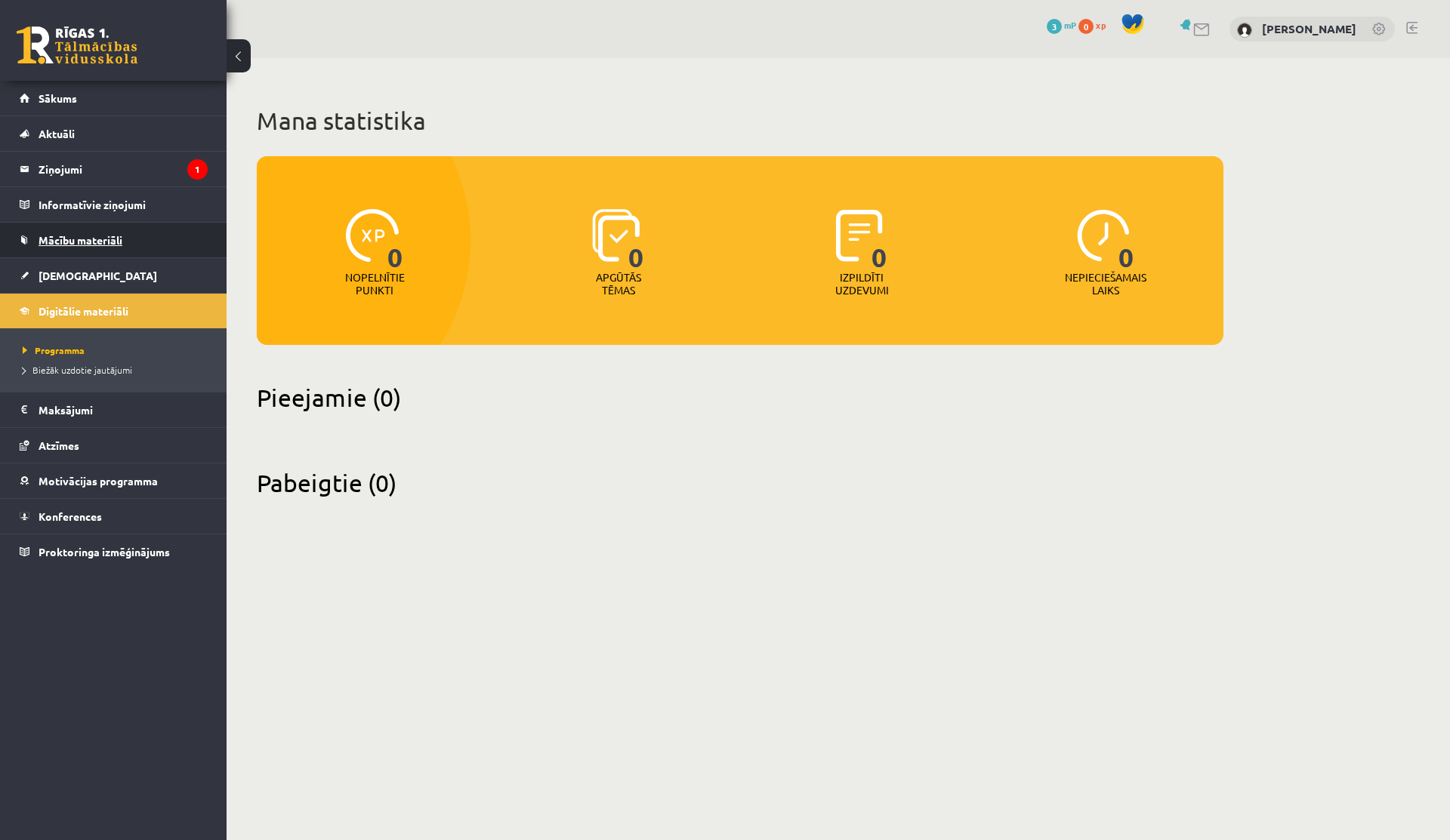
click at [90, 243] on span "Mācību materiāli" at bounding box center [80, 240] width 84 height 14
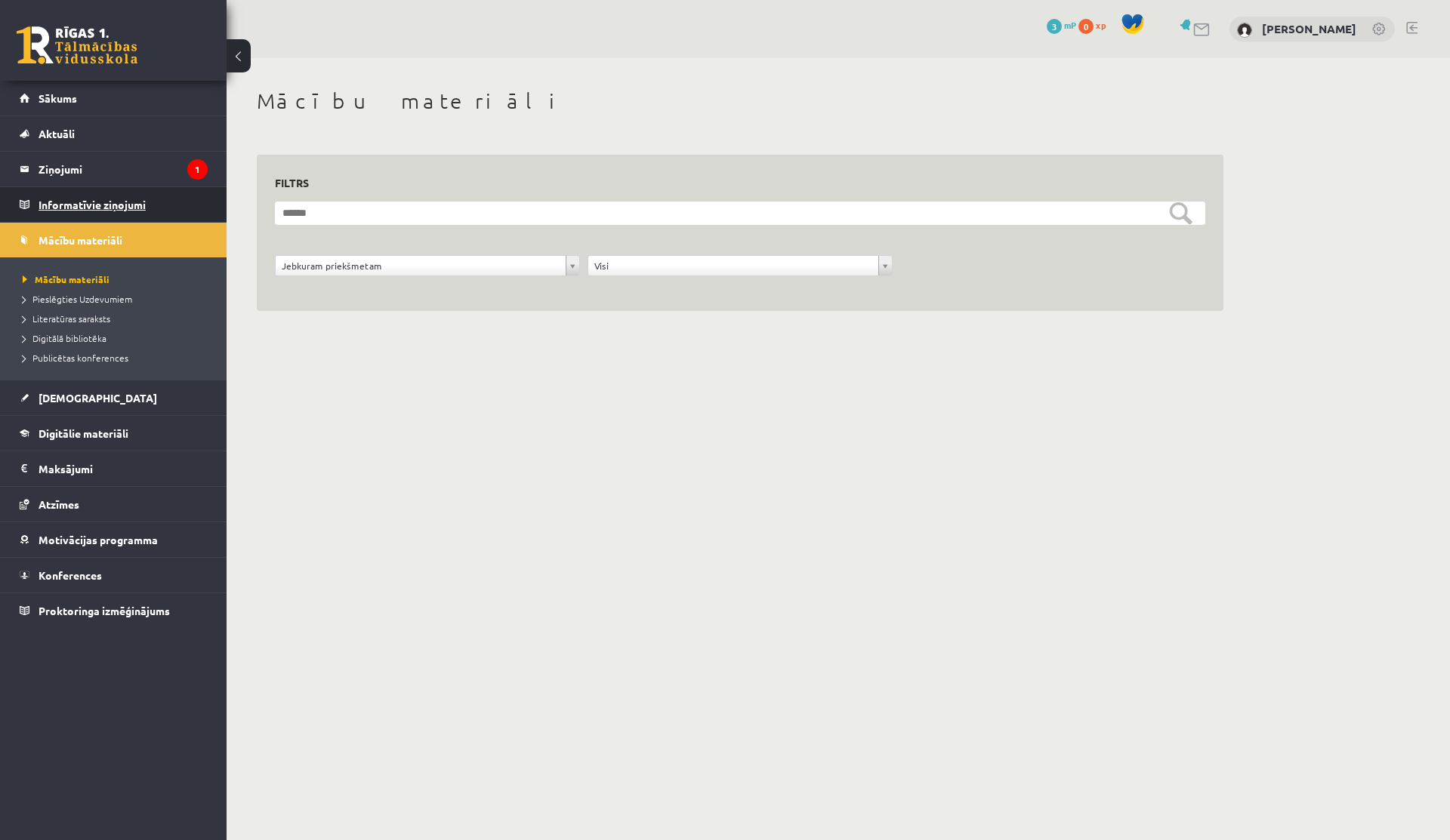
click at [69, 213] on legend "Informatīvie ziņojumi 0" at bounding box center [123, 205] width 169 height 35
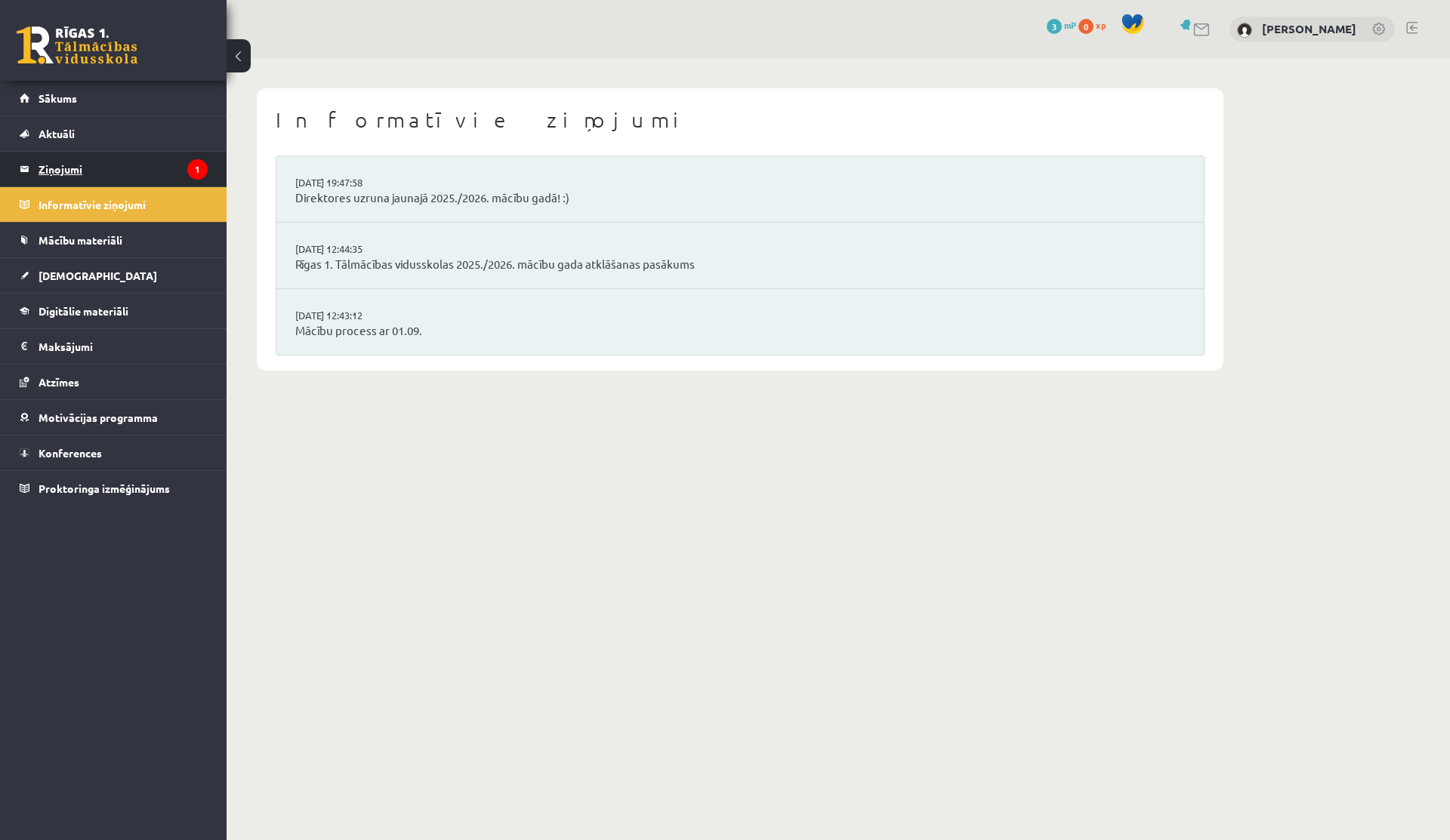
click at [131, 173] on legend "Ziņojumi 1" at bounding box center [123, 169] width 169 height 35
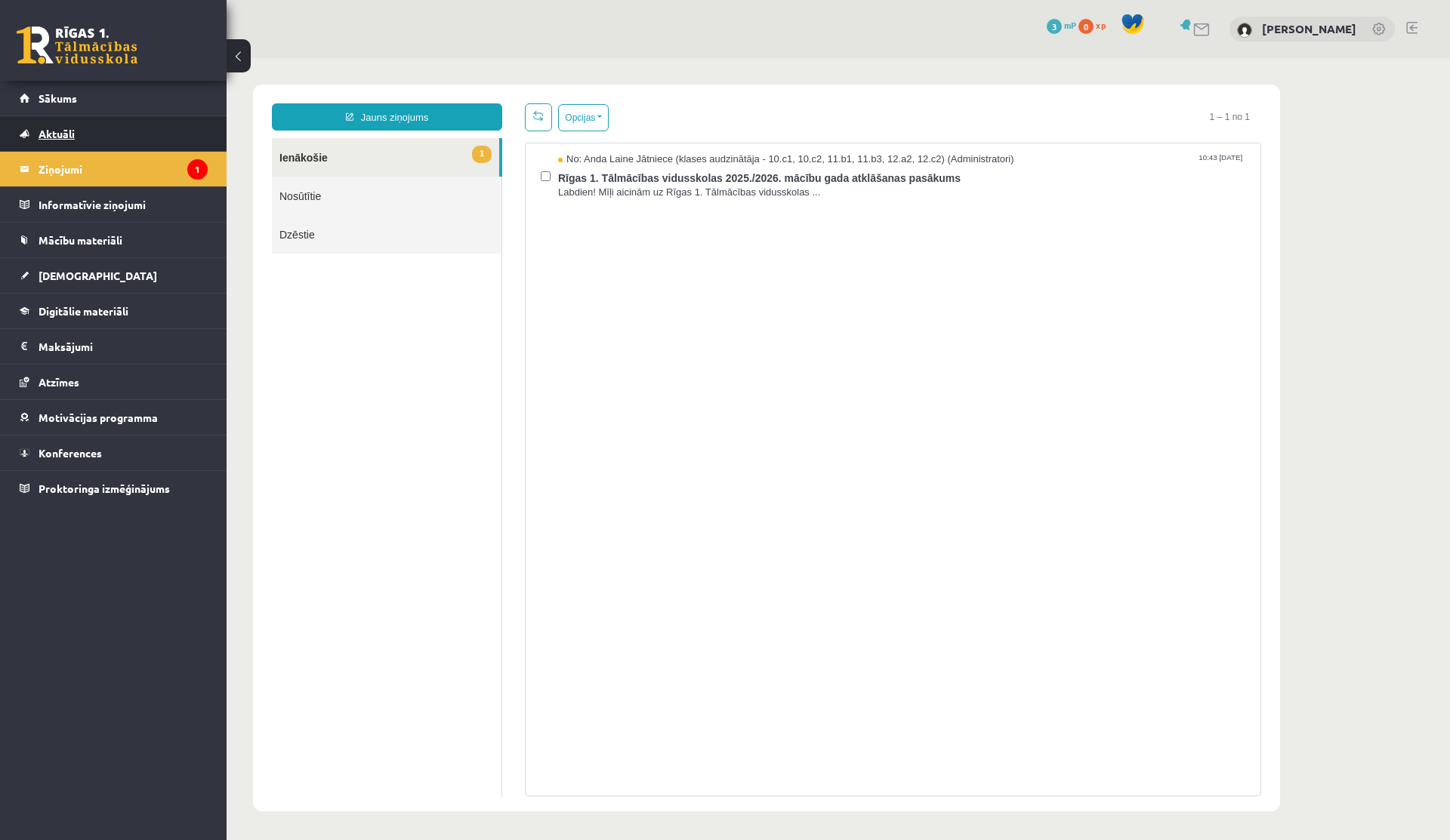
click at [104, 117] on link "Aktuāli" at bounding box center [113, 133] width 188 height 35
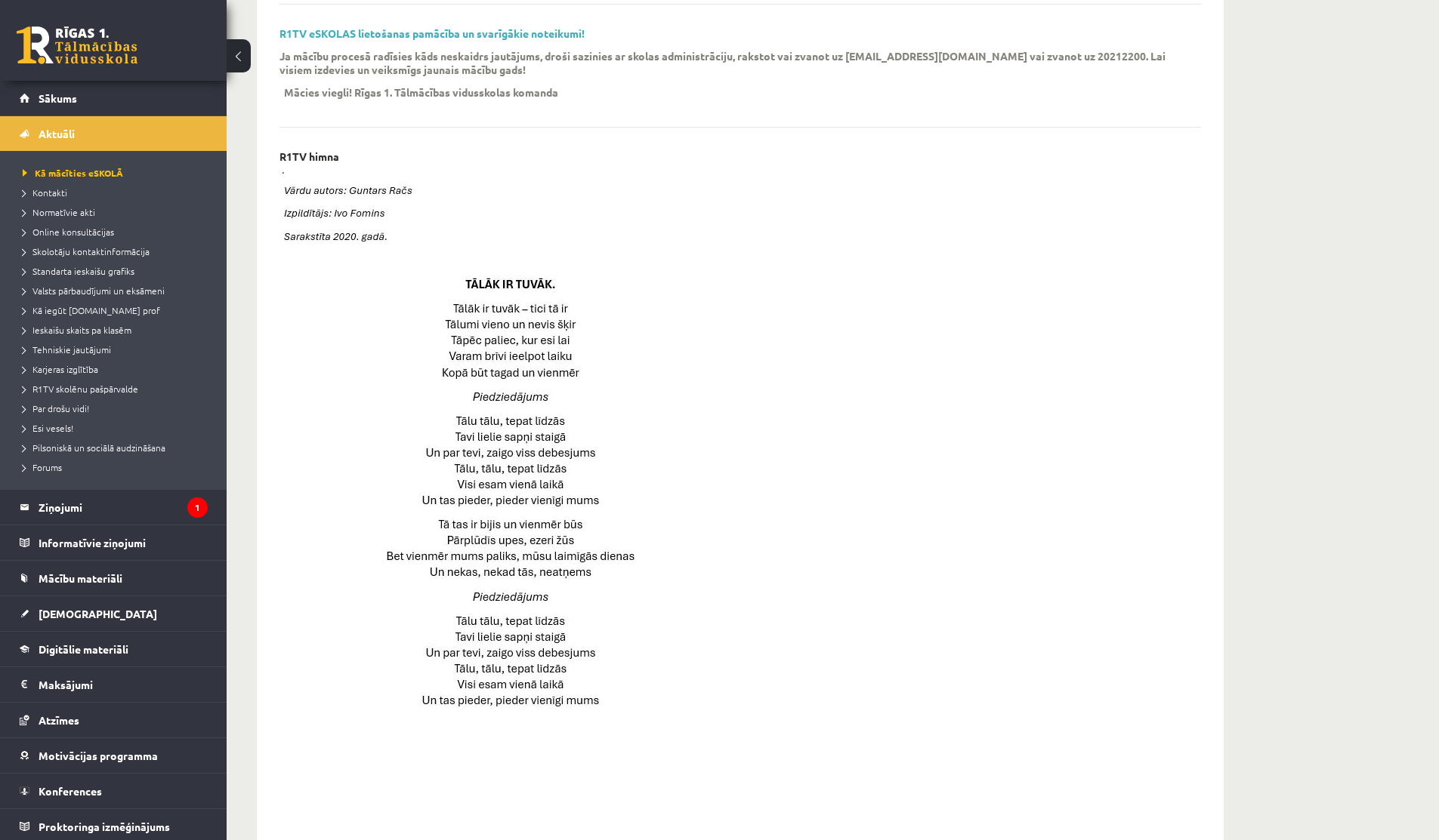
scroll to position [805, 0]
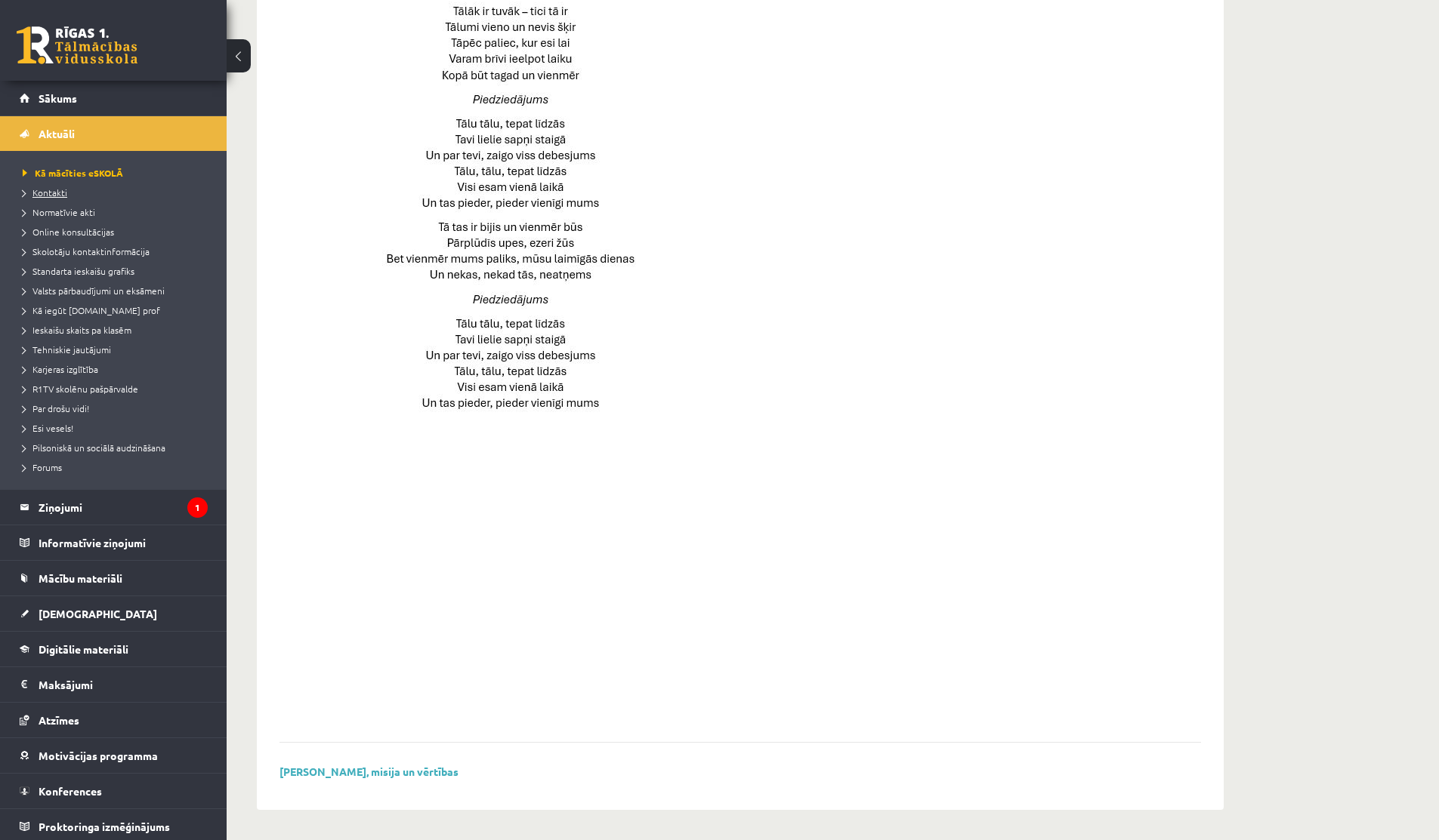
click at [52, 188] on span "Kontakti" at bounding box center [44, 192] width 44 height 12
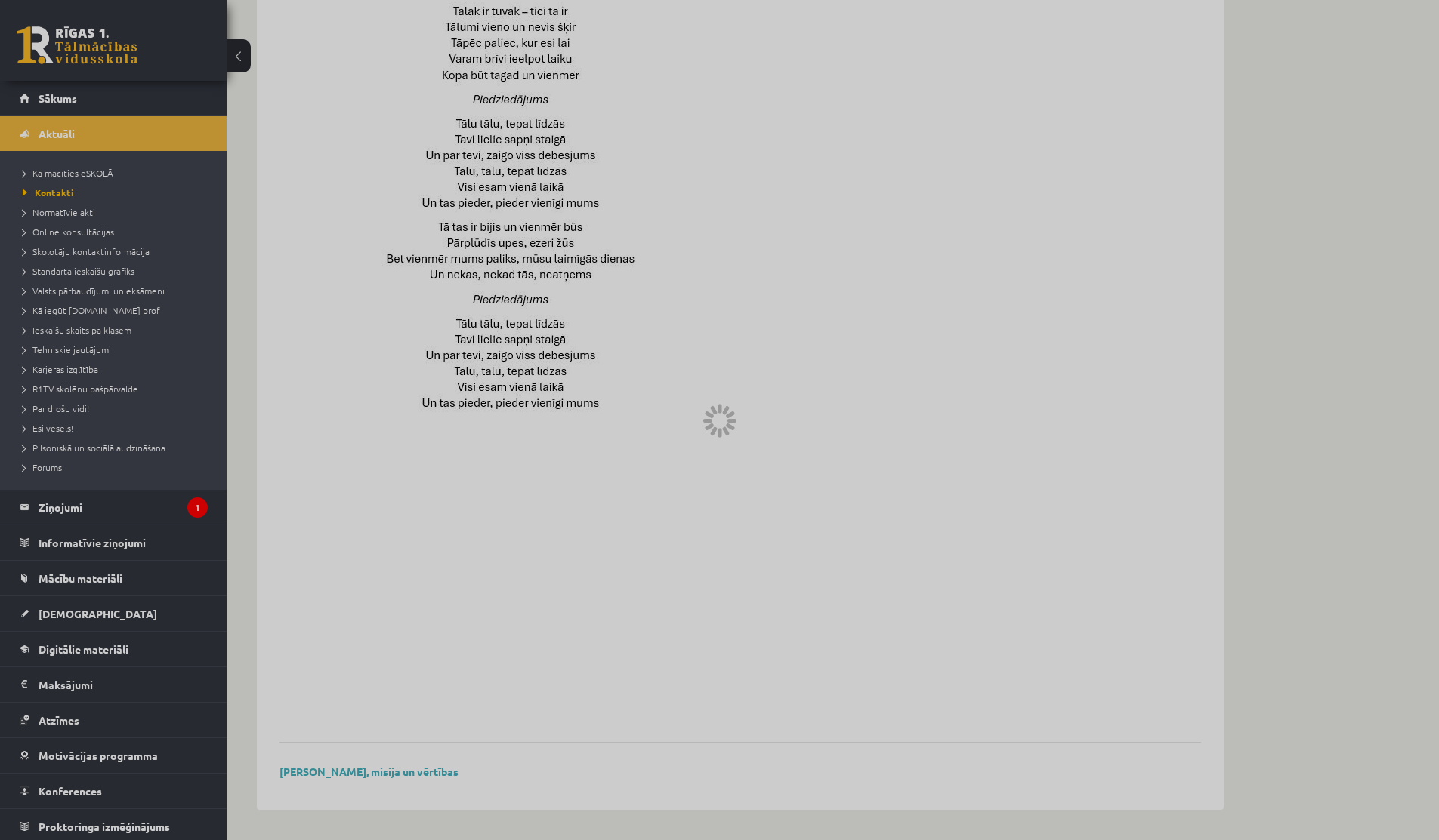
scroll to position [109, 0]
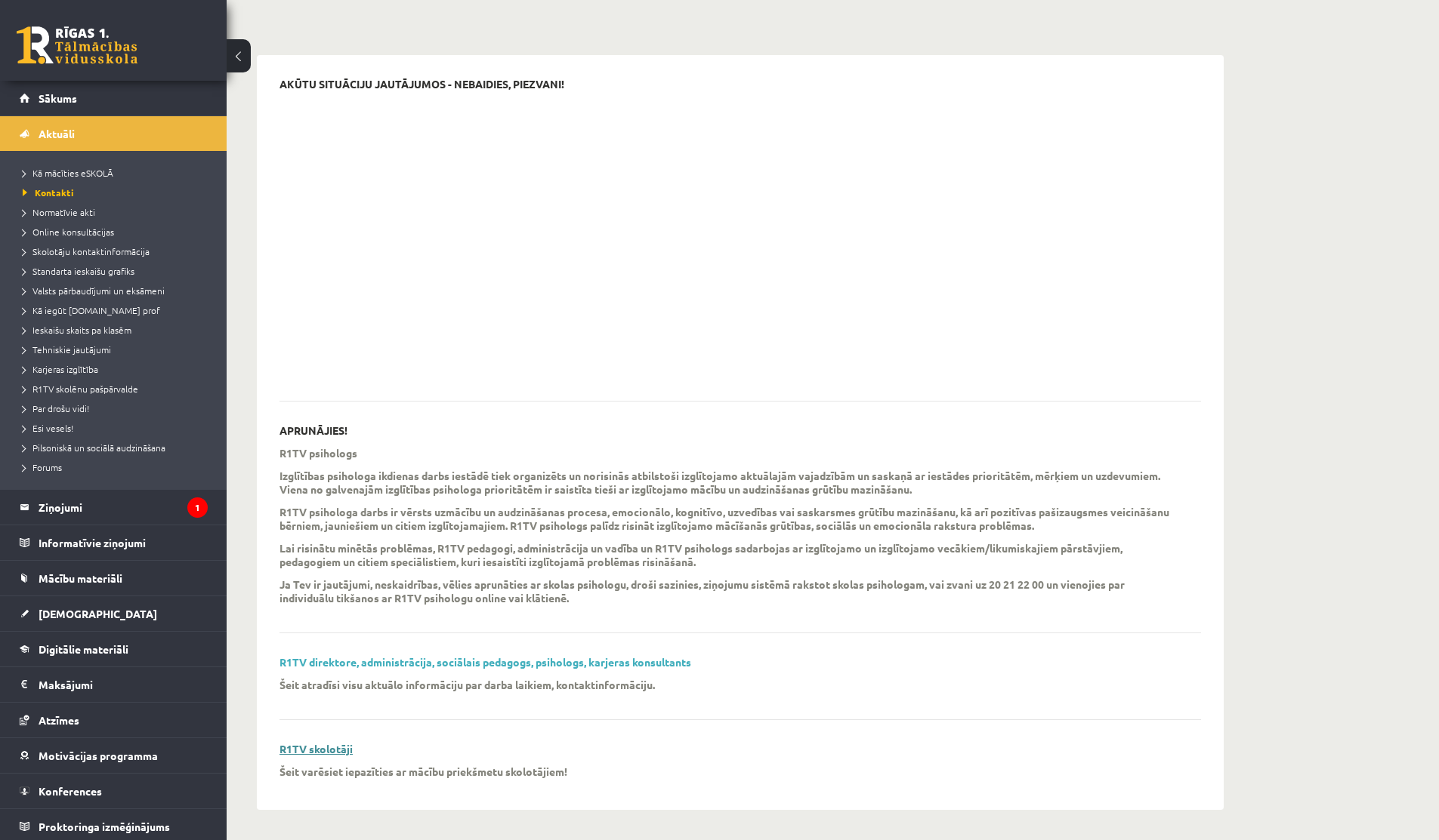
click at [323, 750] on link "R1TV skolotāji" at bounding box center [316, 749] width 73 height 14
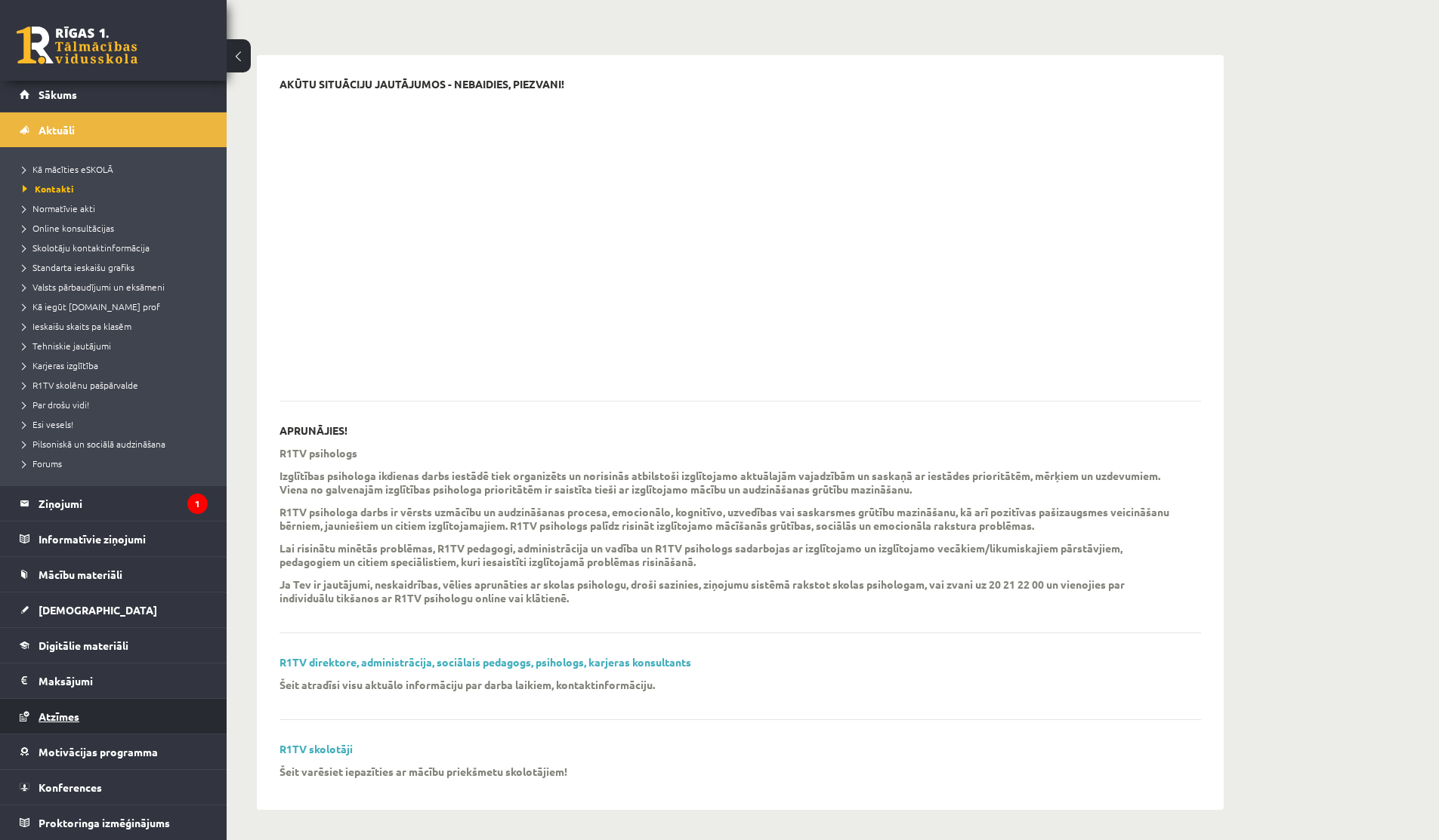
click at [54, 712] on span "Atzīmes" at bounding box center [59, 716] width 41 height 14
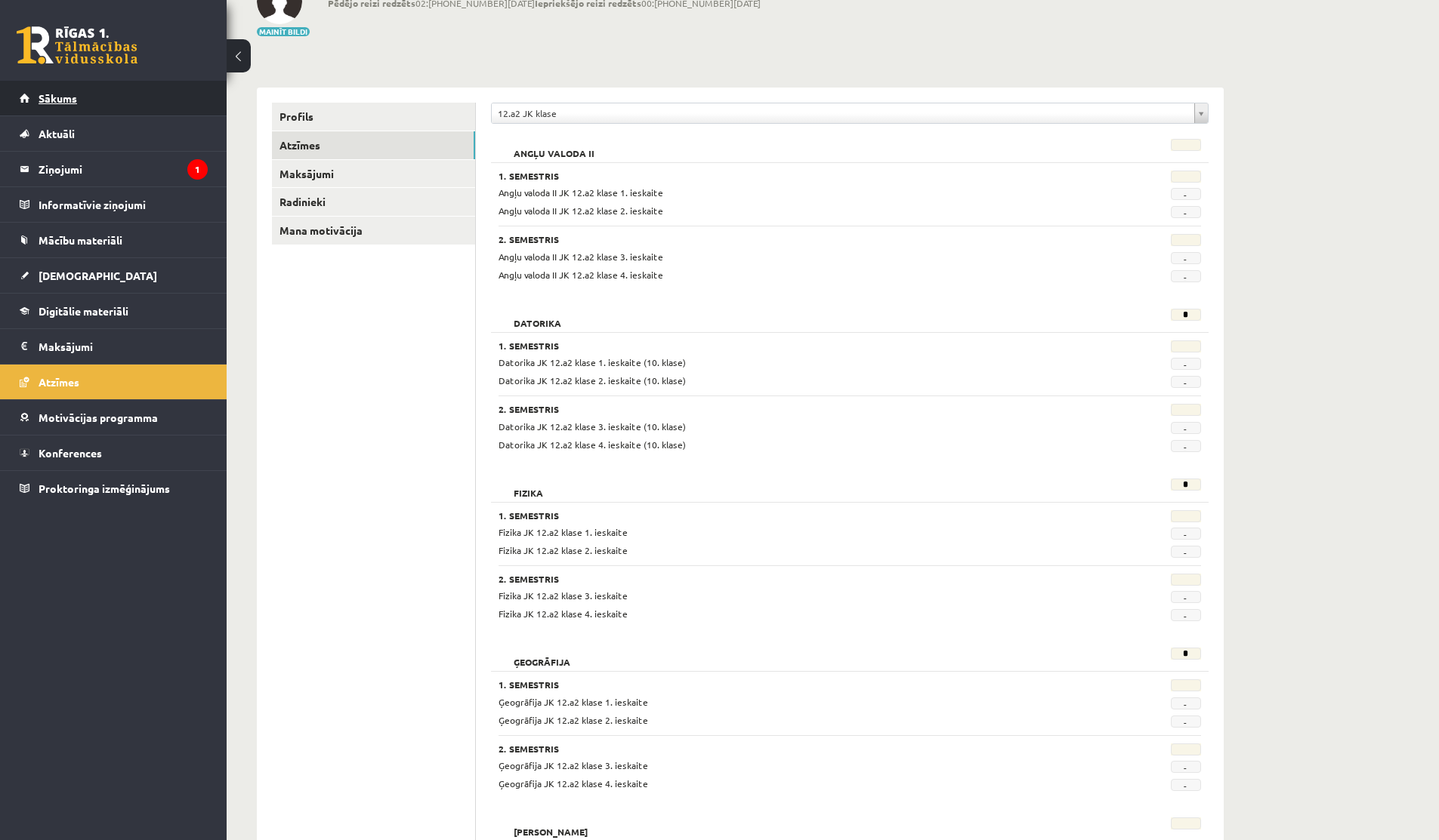
click at [48, 91] on link "Sākums" at bounding box center [113, 99] width 189 height 35
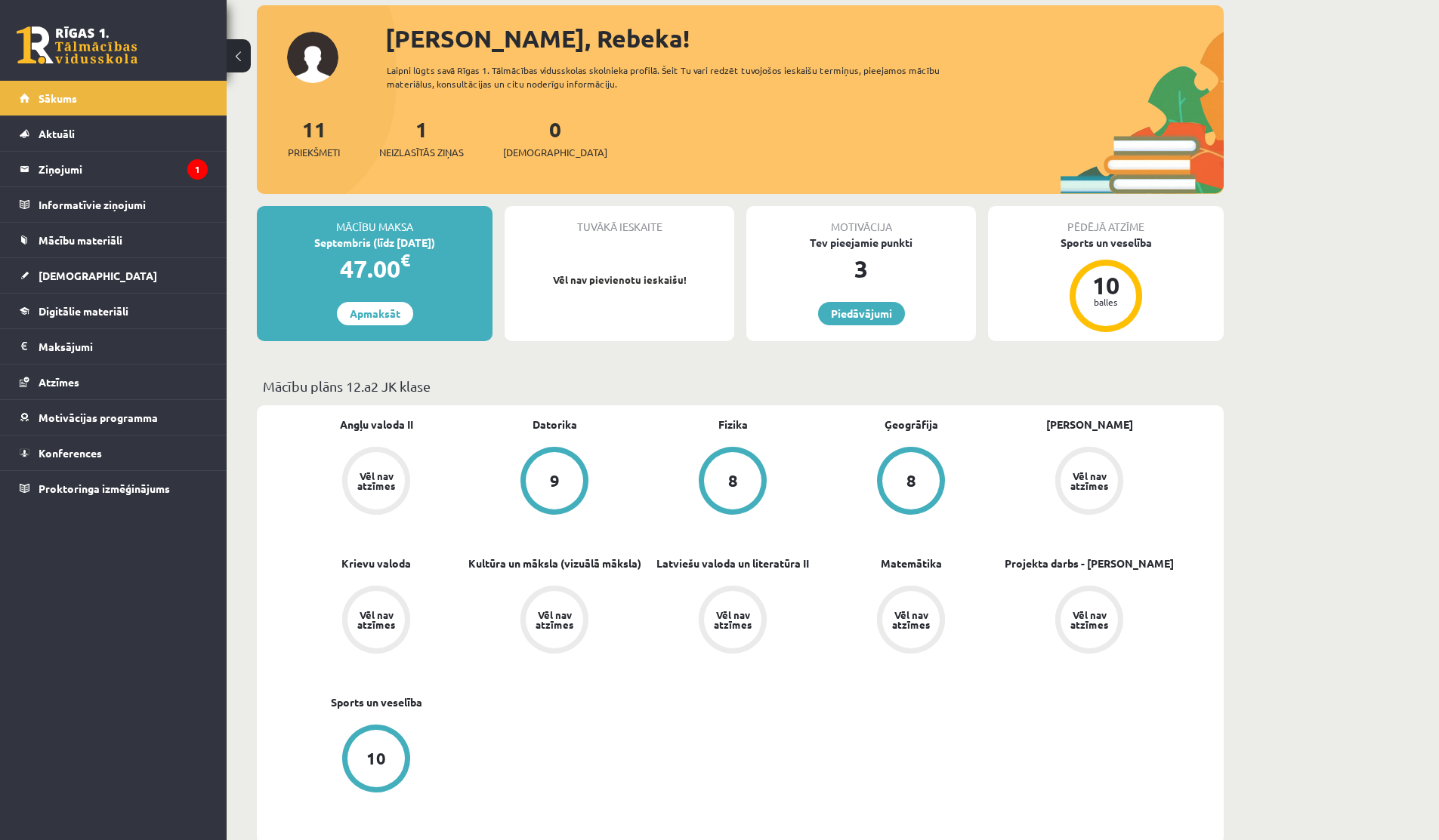
scroll to position [82, 0]
click at [54, 337] on legend "Maksājumi 0" at bounding box center [123, 347] width 169 height 35
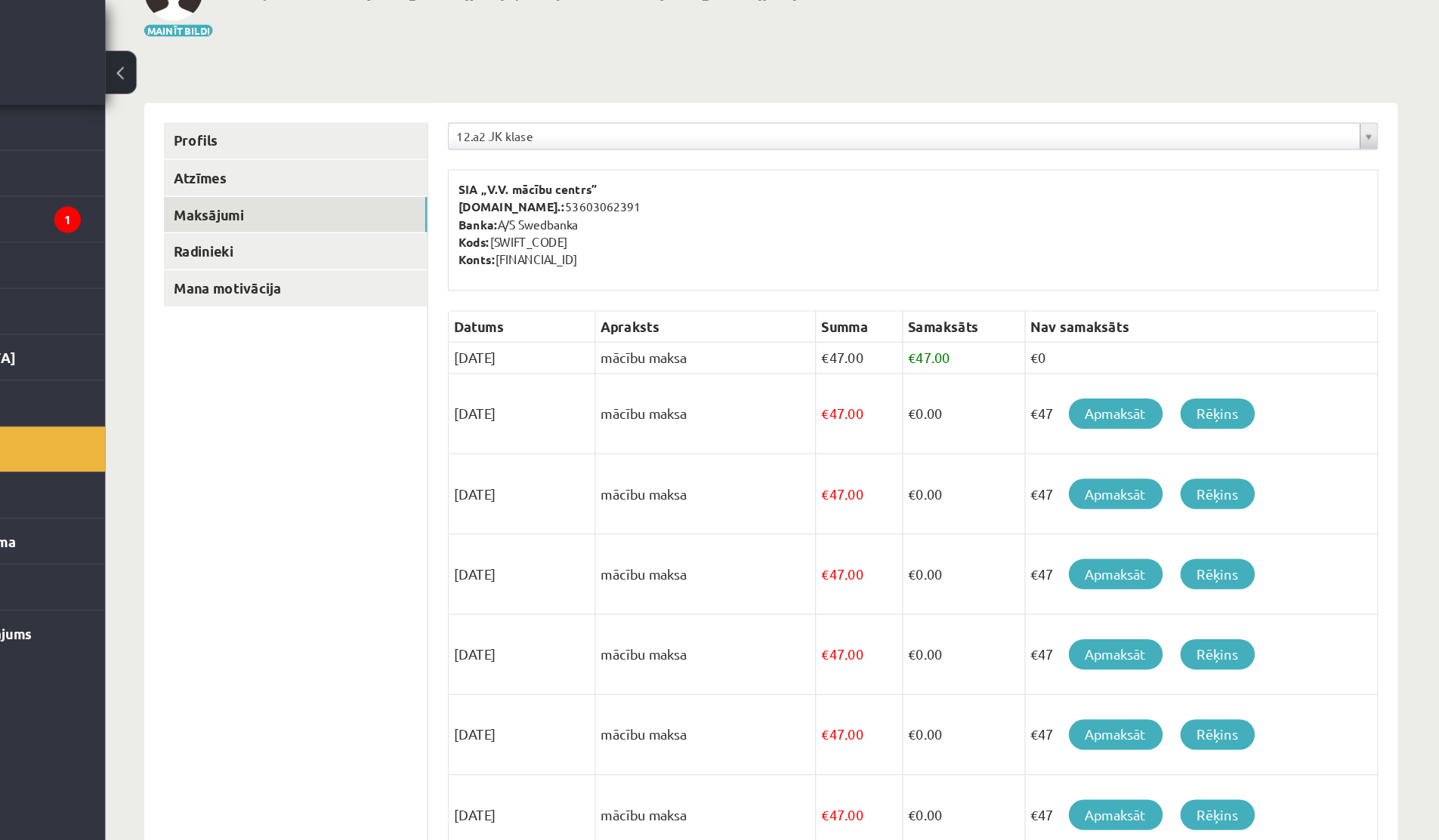
scroll to position [105, 0]
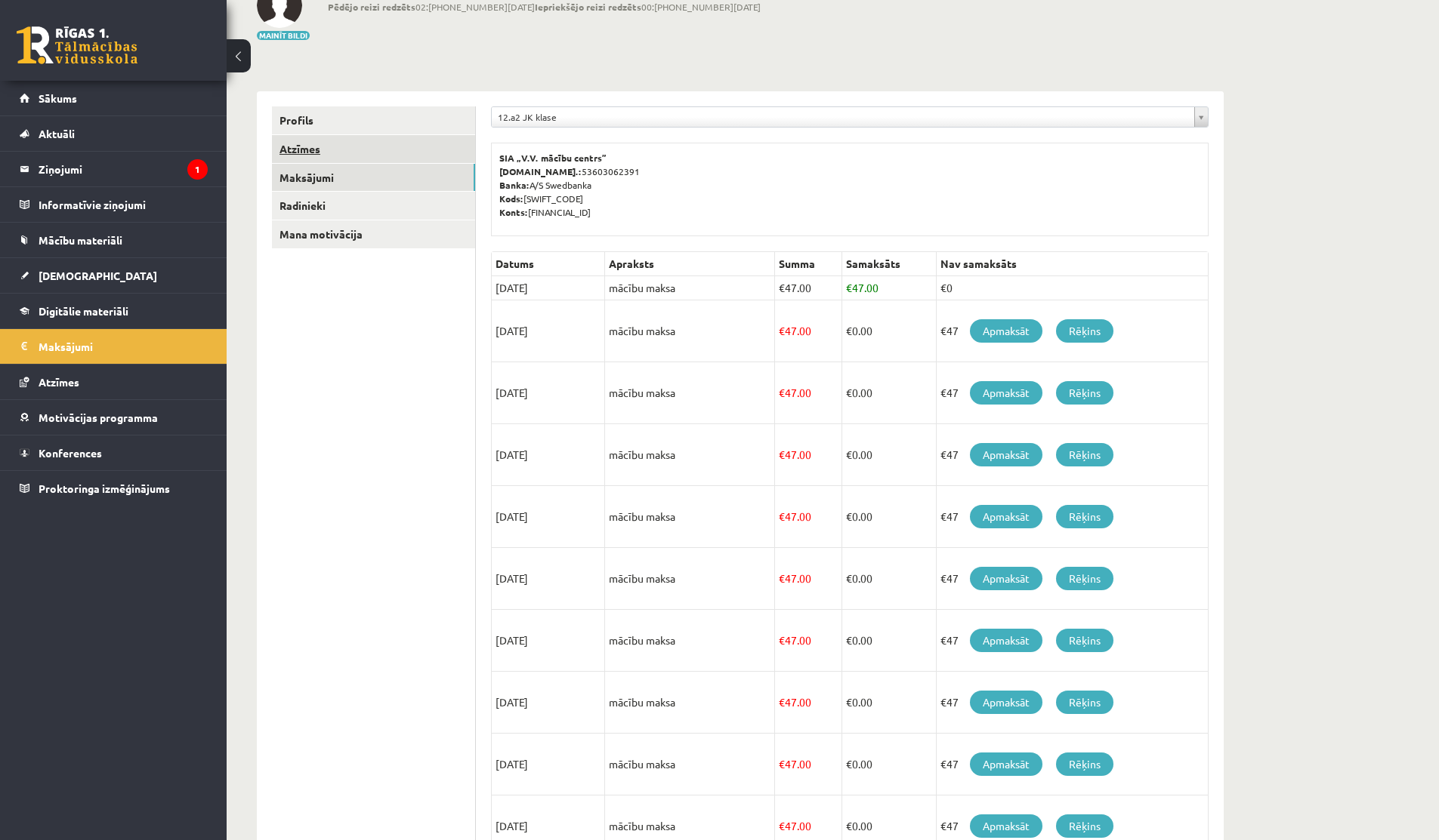
click at [295, 155] on link "Atzīmes" at bounding box center [373, 149] width 203 height 28
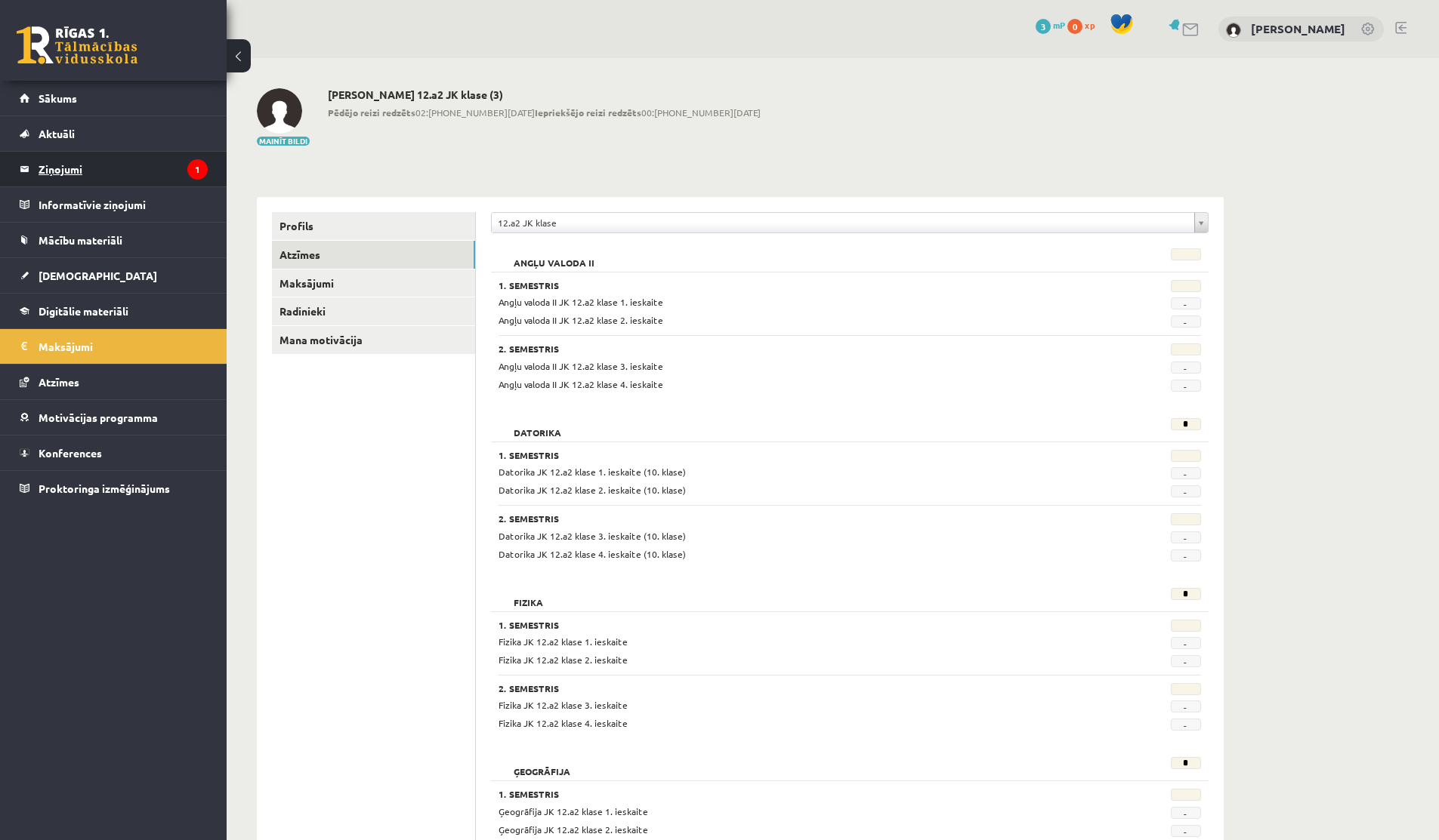
click at [134, 169] on legend "Ziņojumi 1" at bounding box center [123, 169] width 169 height 35
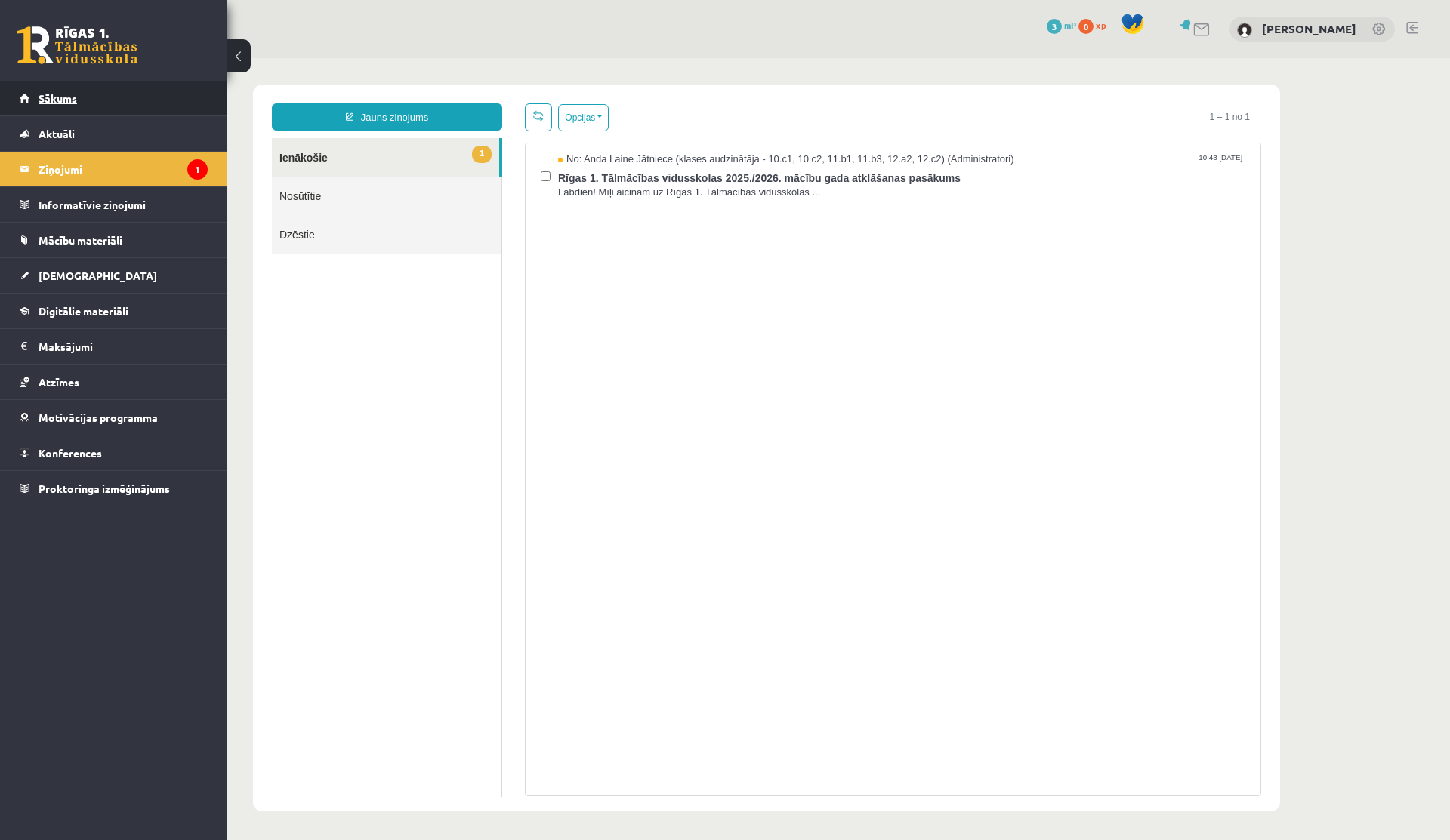
click at [55, 105] on link "Sākums" at bounding box center [113, 99] width 188 height 35
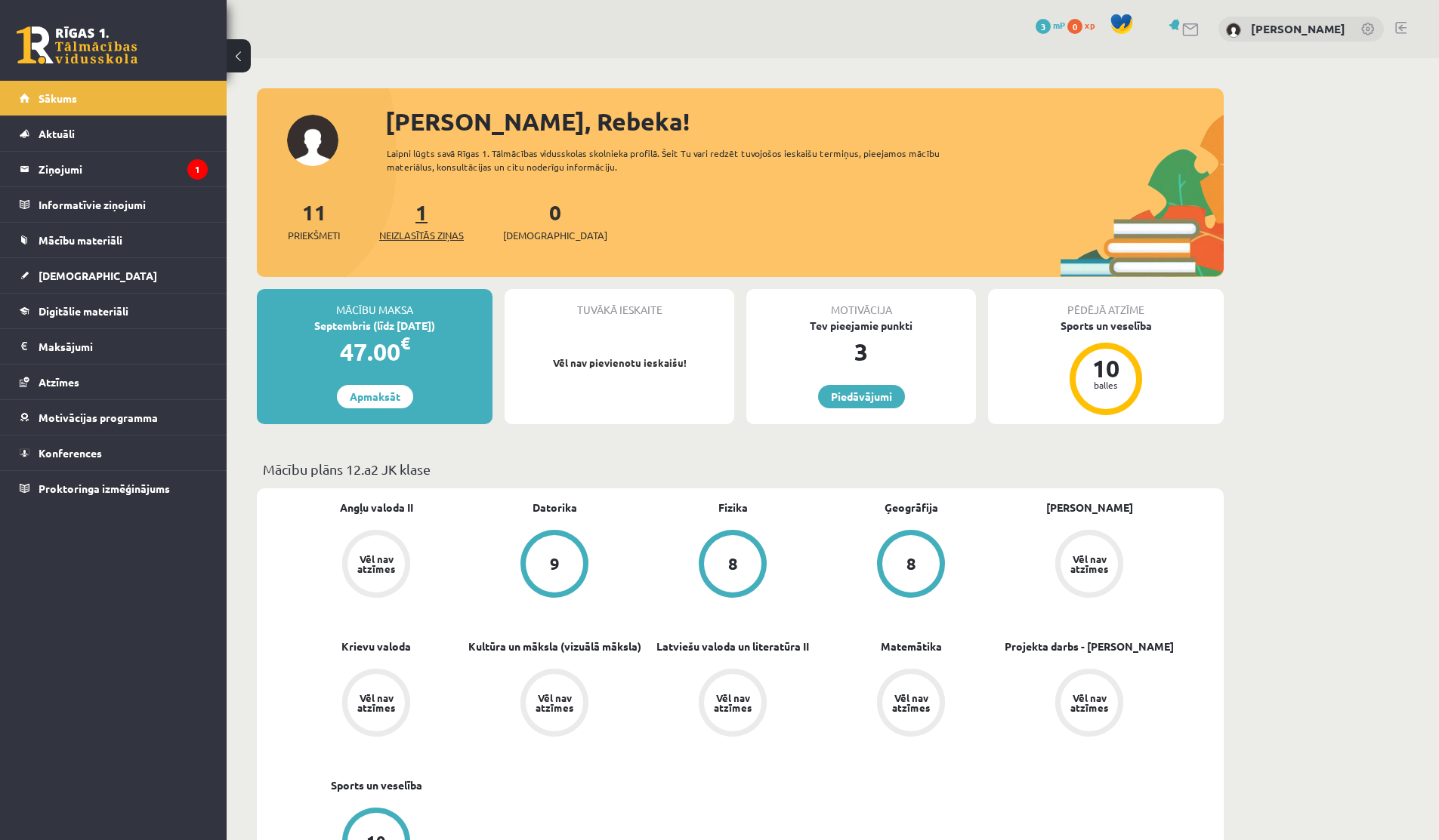
click at [426, 219] on link "1 Neizlasītās ziņas" at bounding box center [421, 220] width 84 height 44
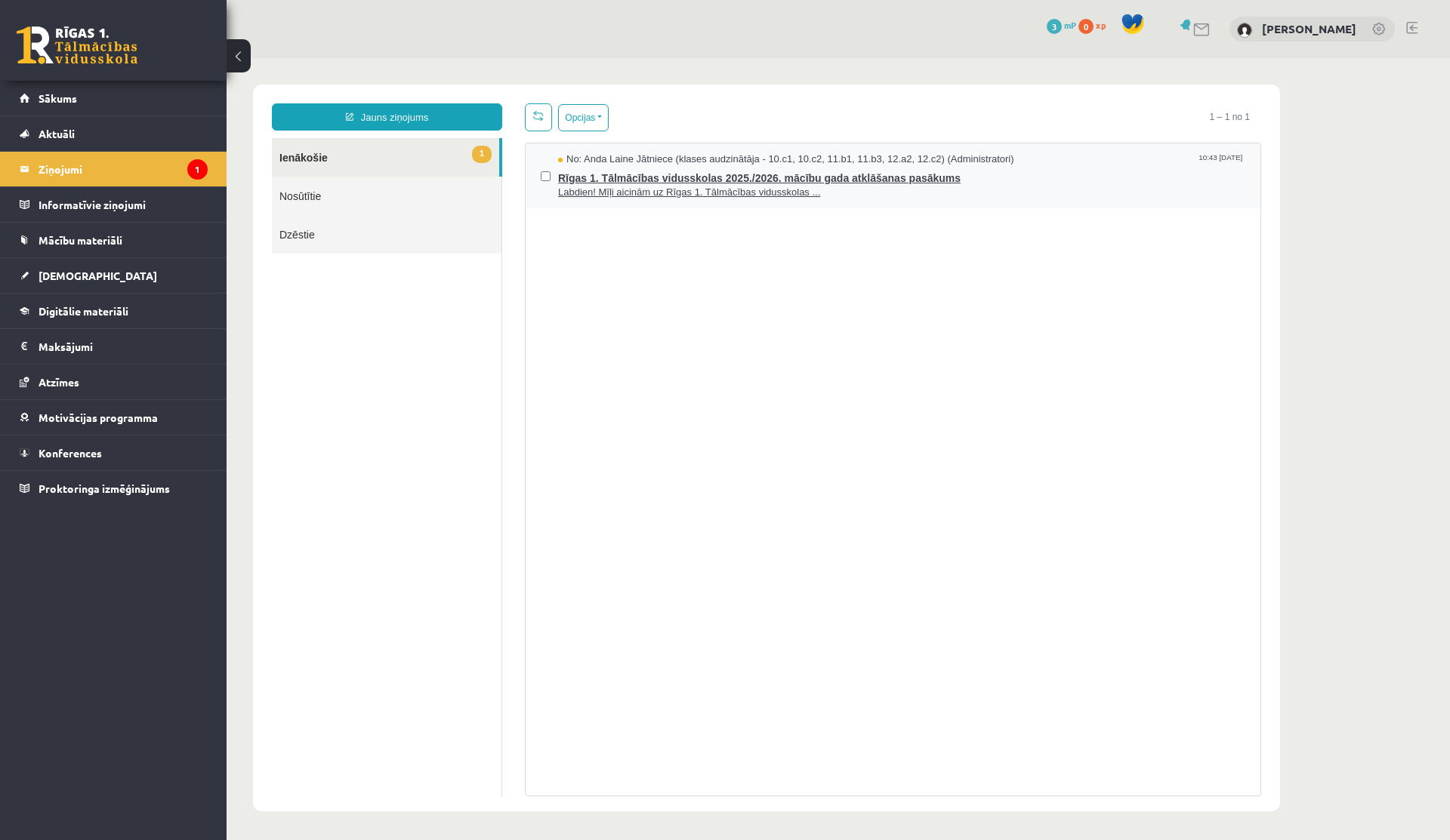
click at [702, 181] on span "Rīgas 1. Tālmācības vidusskolas 2025./2026. mācību gada atklāšanas pasākums" at bounding box center [901, 177] width 687 height 19
